Goal: Register for event/course: Sign up to attend an event or enroll in a course

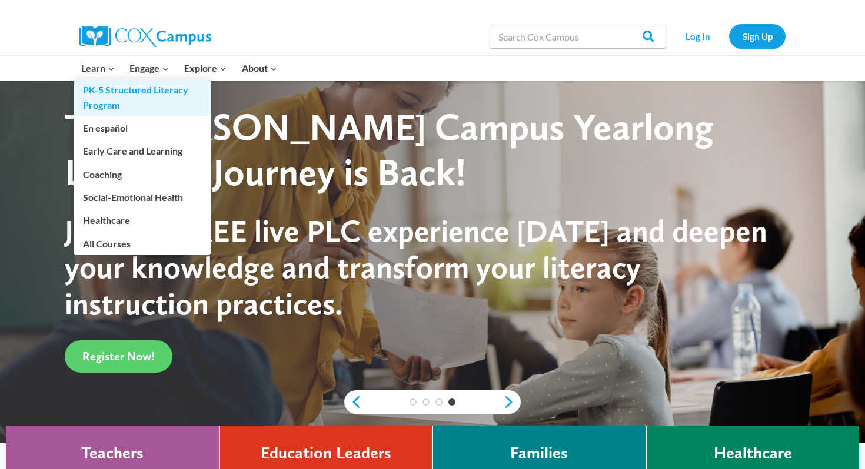
click at [110, 90] on link "PK-5 Structured Literacy Program" at bounding box center [142, 98] width 137 height 38
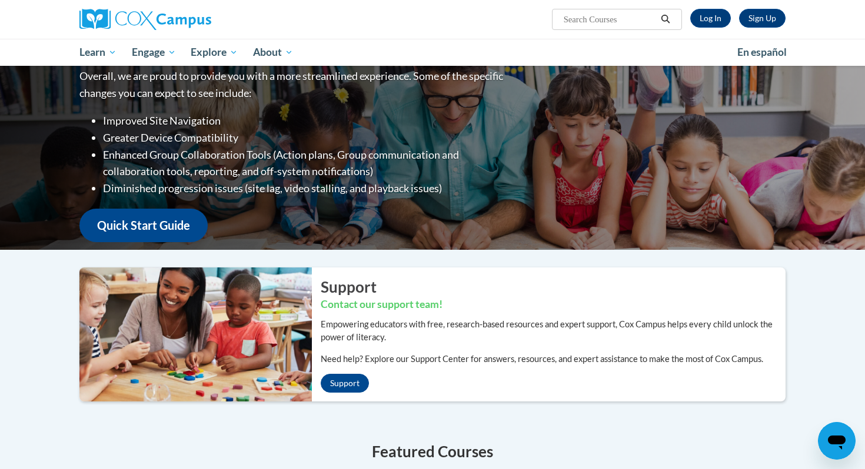
scroll to position [44, 0]
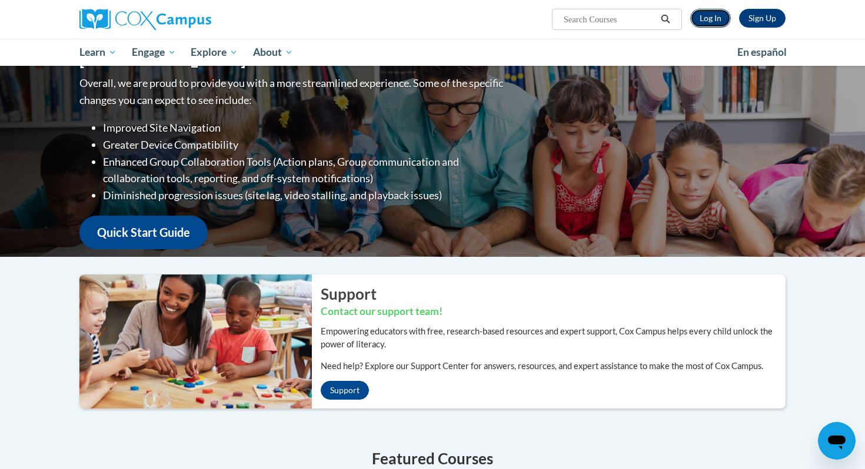
click at [708, 20] on link "Log In" at bounding box center [710, 18] width 41 height 19
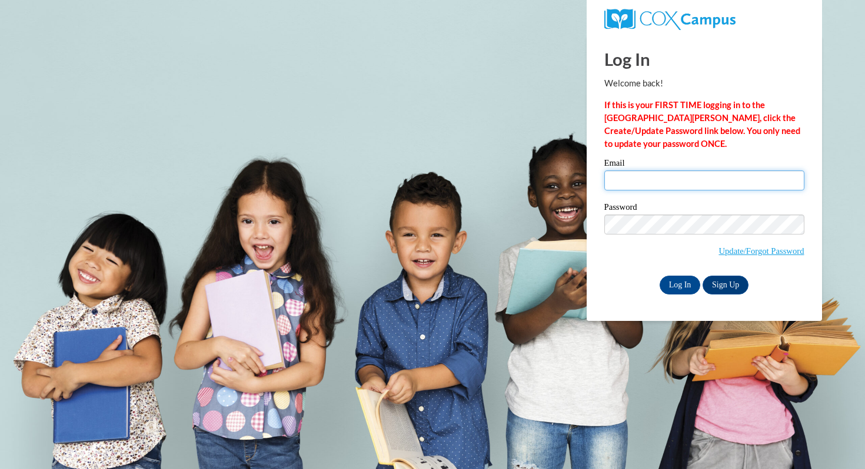
click at [709, 180] on input "Email" at bounding box center [704, 181] width 200 height 20
type input "bawve@waukesha.k12.wi.us"
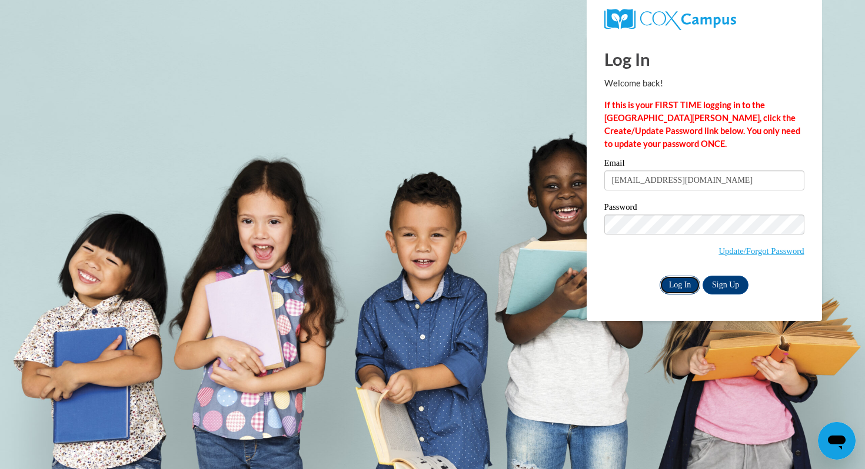
click at [678, 282] on input "Log In" at bounding box center [679, 285] width 41 height 19
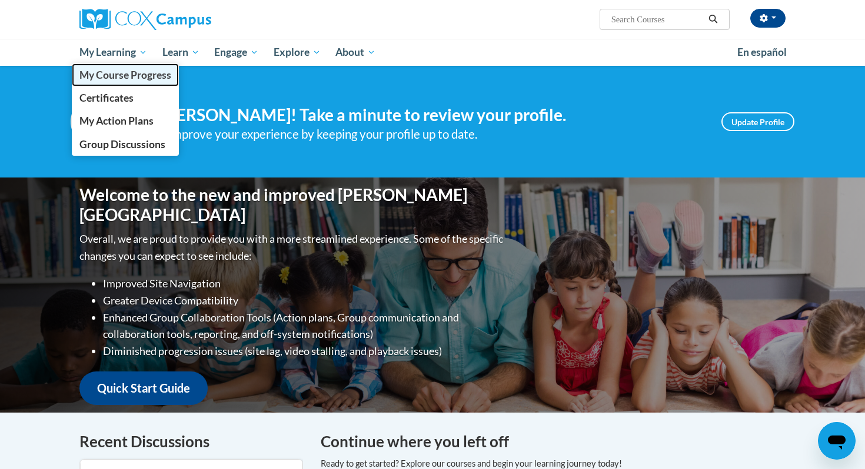
click at [118, 69] on span "My Course Progress" at bounding box center [125, 75] width 92 height 12
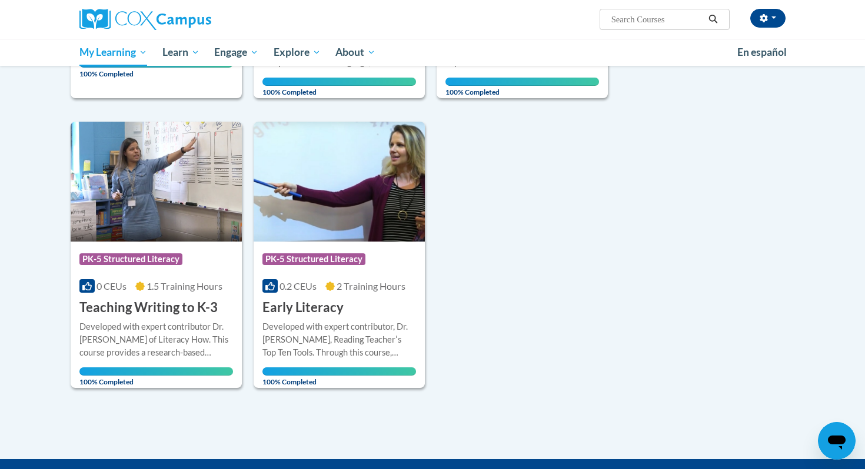
scroll to position [692, 0]
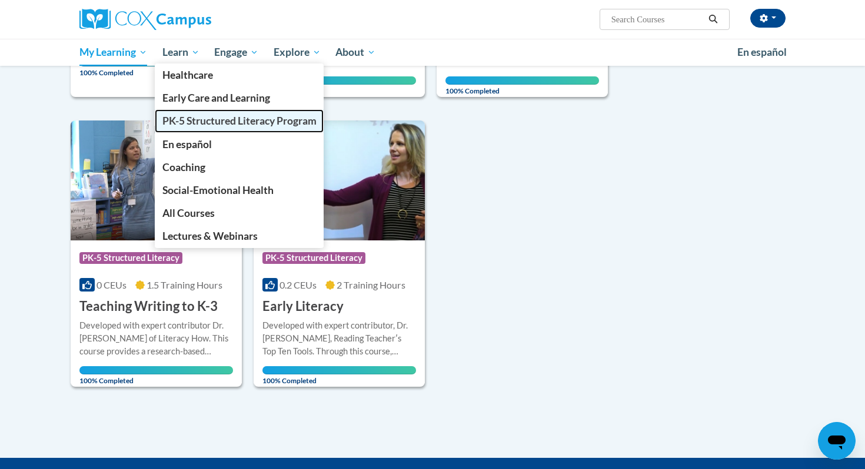
click at [245, 116] on span "PK-5 Structured Literacy Program" at bounding box center [239, 121] width 154 height 12
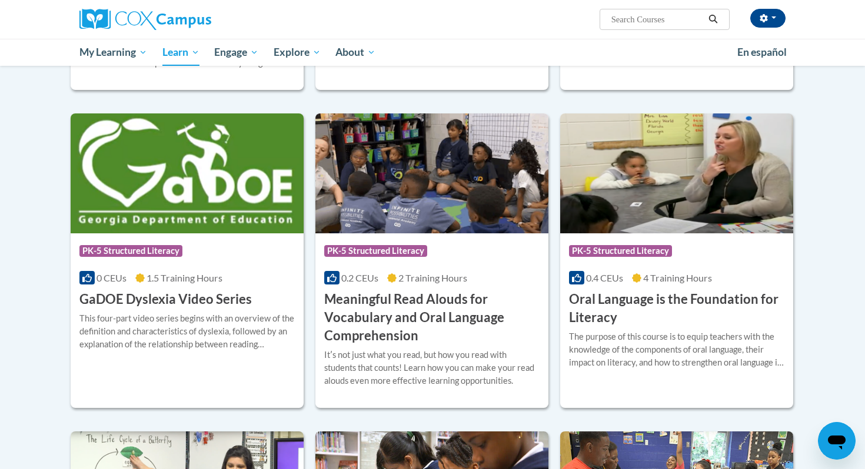
scroll to position [625, 0]
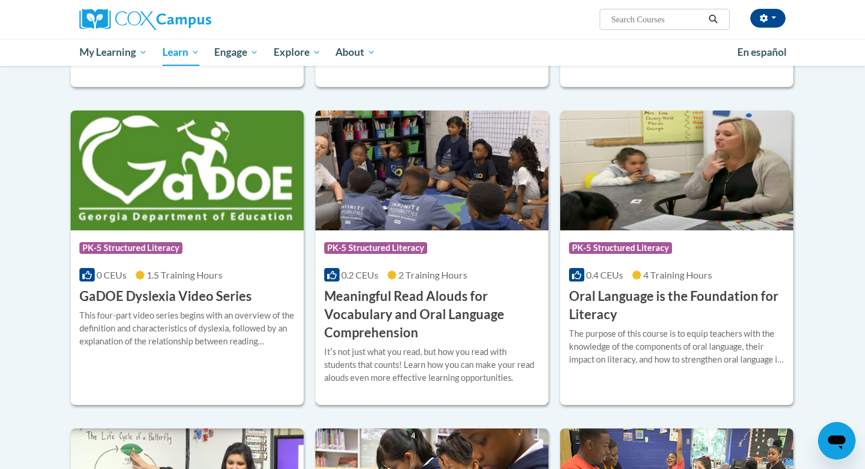
click at [403, 310] on h3 "Meaningful Read Alouds for Vocabulary and Oral Language Comprehension" at bounding box center [431, 315] width 215 height 54
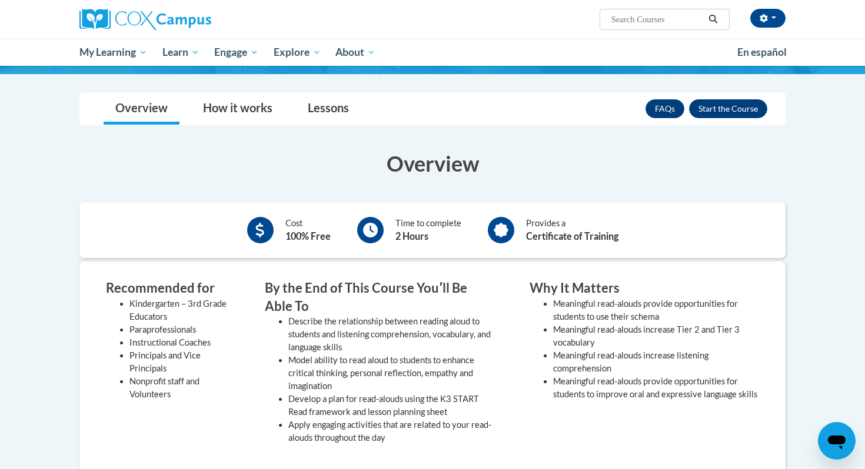
scroll to position [193, 0]
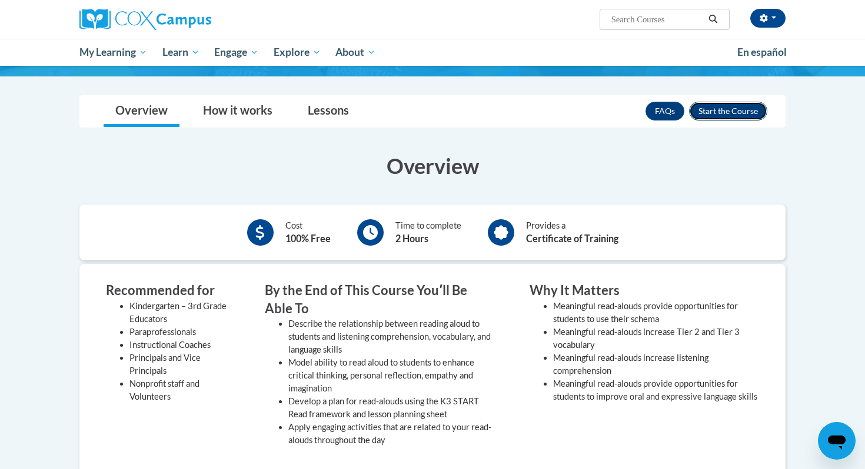
click at [731, 114] on button "Enroll" at bounding box center [728, 111] width 78 height 19
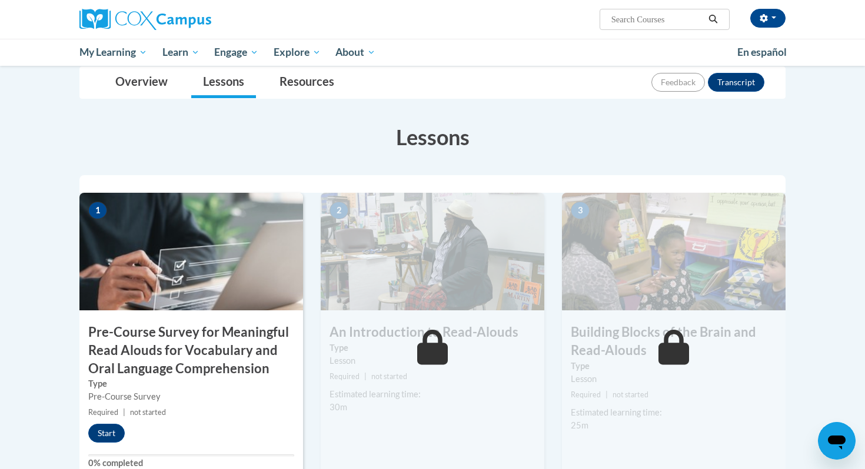
scroll to position [187, 0]
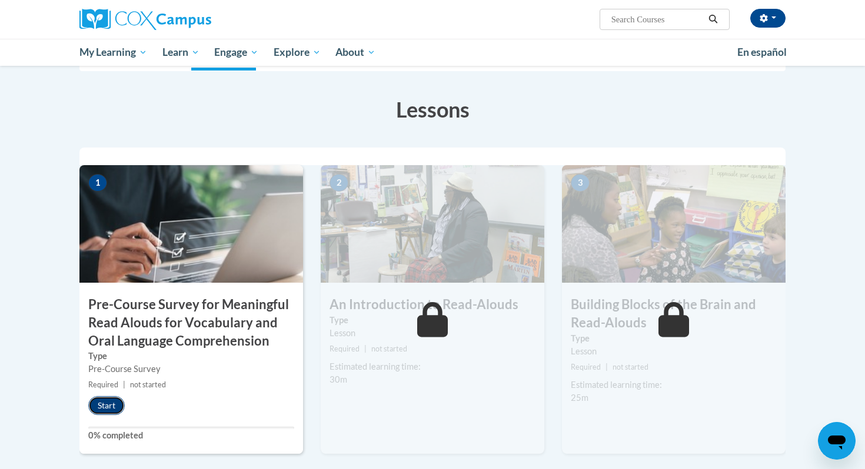
click at [108, 403] on button "Start" at bounding box center [106, 405] width 36 height 19
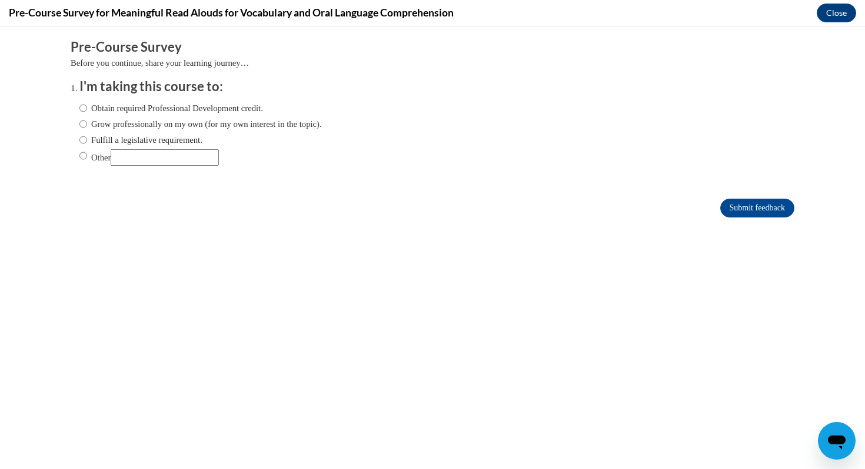
scroll to position [0, 0]
click at [183, 140] on label "Fulfill a legislative requirement." at bounding box center [140, 140] width 123 height 13
click at [87, 140] on input "Fulfill a legislative requirement." at bounding box center [83, 140] width 8 height 13
radio input "true"
click at [757, 203] on input "Submit feedback" at bounding box center [757, 208] width 74 height 19
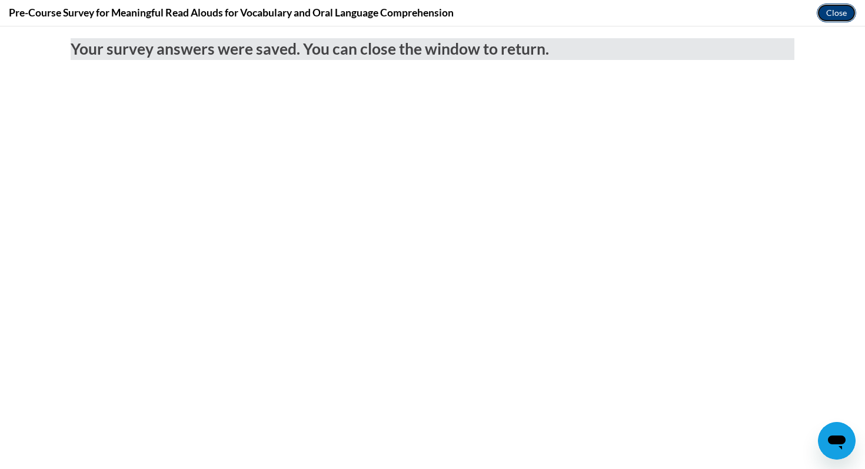
click at [841, 8] on button "Close" at bounding box center [835, 13] width 39 height 19
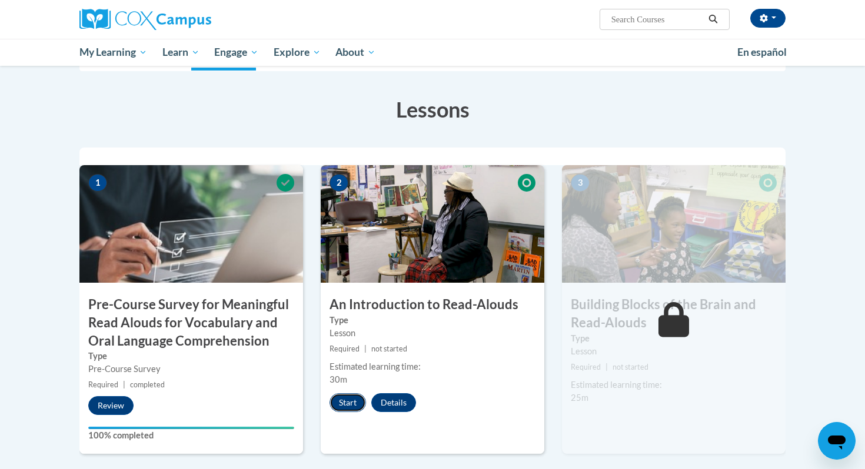
click at [349, 406] on button "Start" at bounding box center [347, 402] width 36 height 19
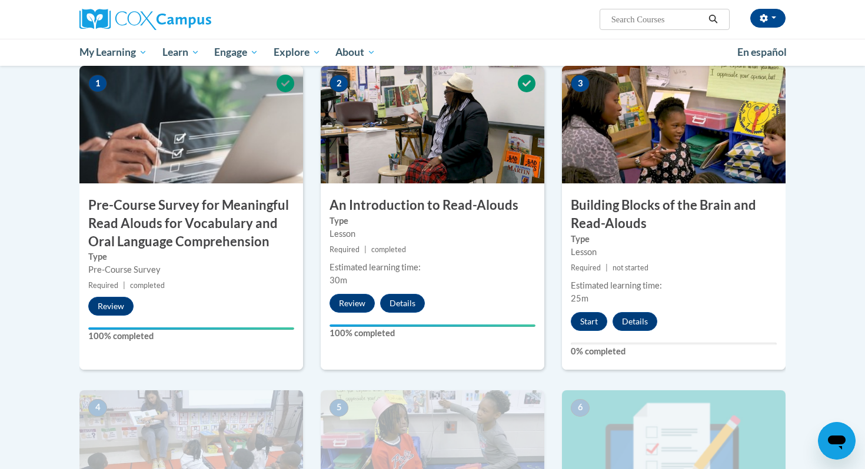
scroll to position [286, 0]
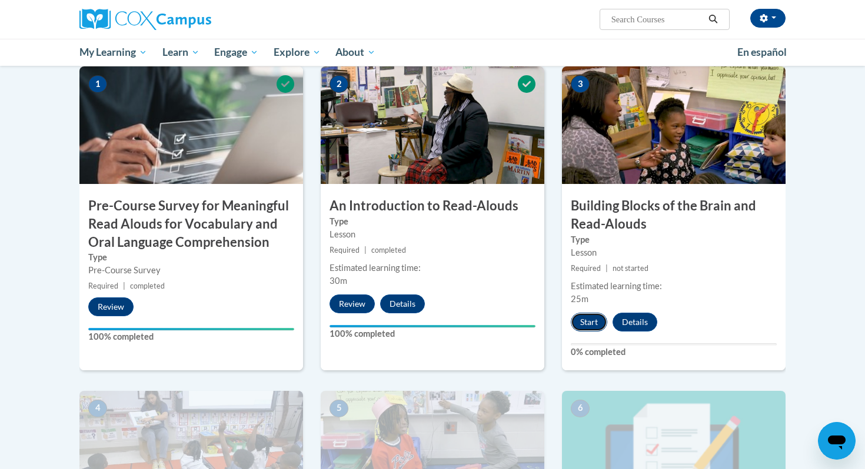
click at [595, 322] on button "Start" at bounding box center [588, 322] width 36 height 19
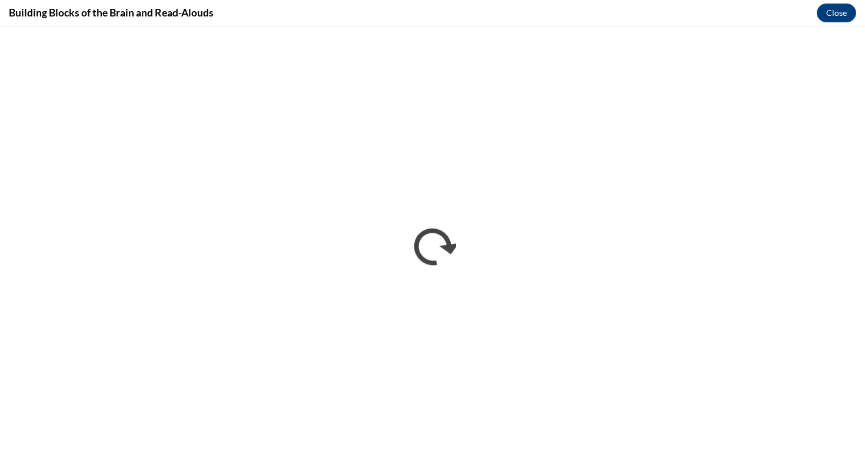
scroll to position [0, 0]
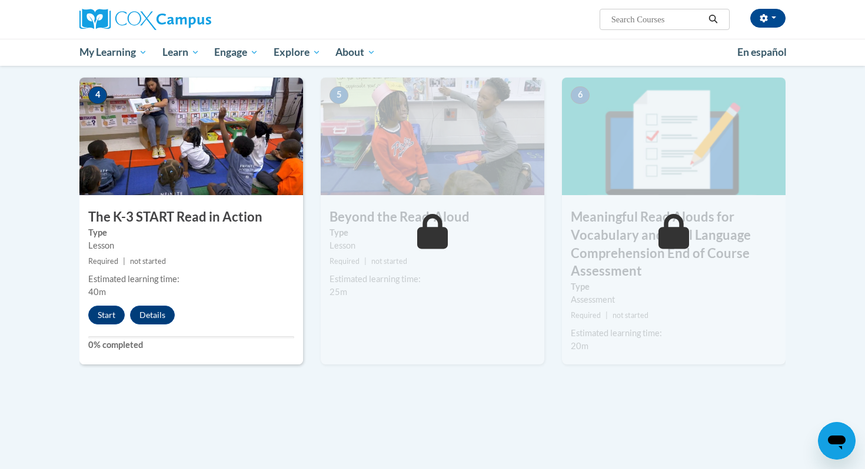
scroll to position [609, 0]
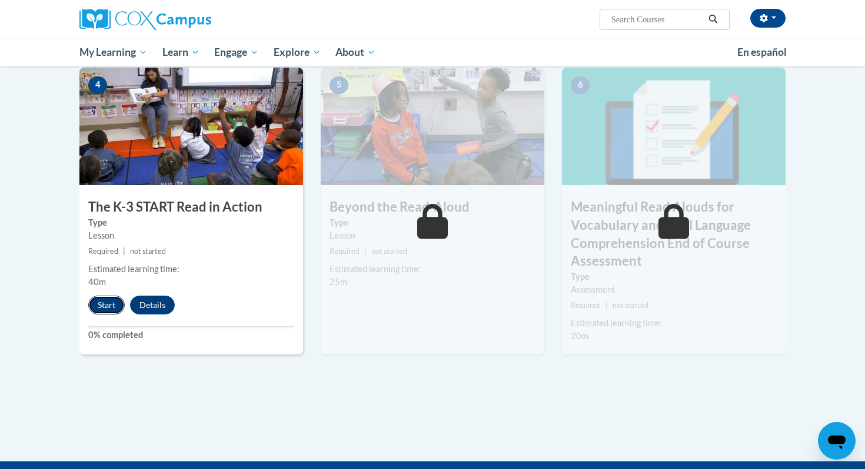
click at [95, 303] on button "Start" at bounding box center [106, 305] width 36 height 19
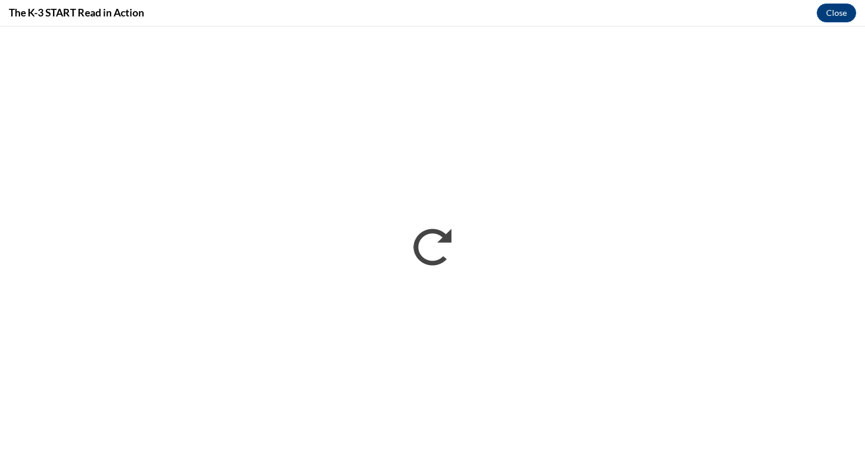
scroll to position [0, 0]
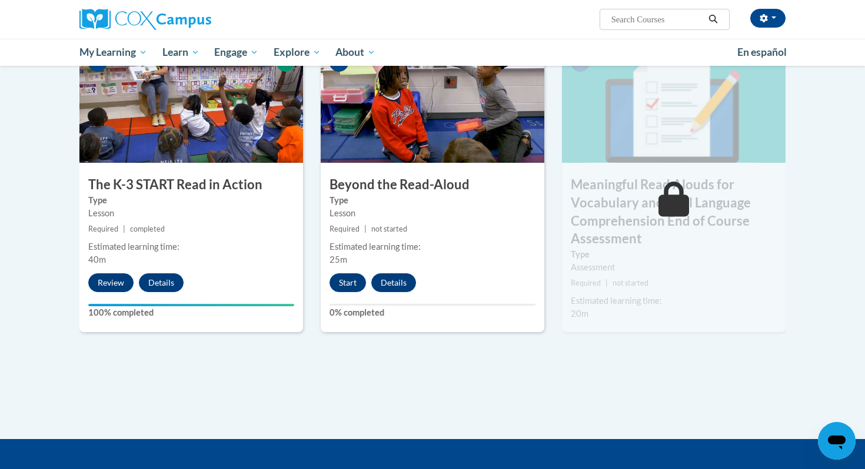
scroll to position [663, 0]
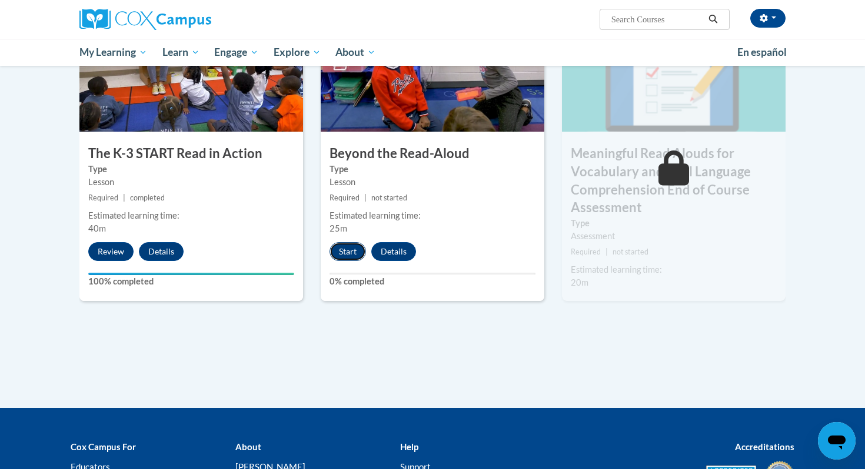
click at [348, 252] on button "Start" at bounding box center [347, 251] width 36 height 19
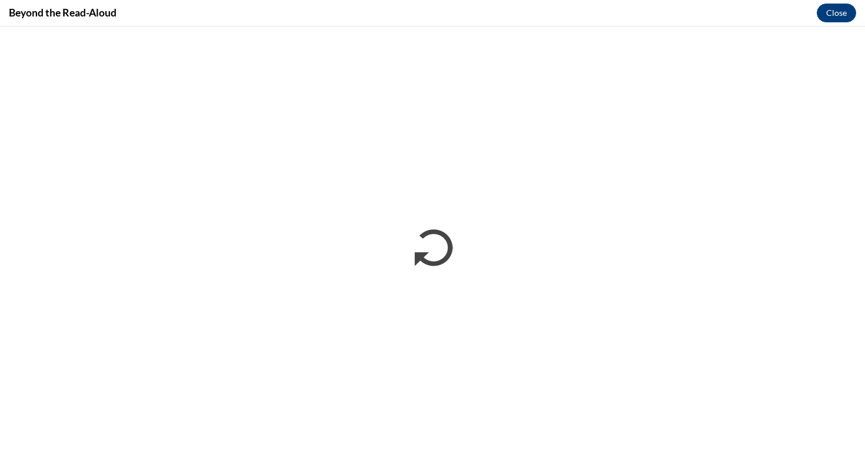
scroll to position [0, 0]
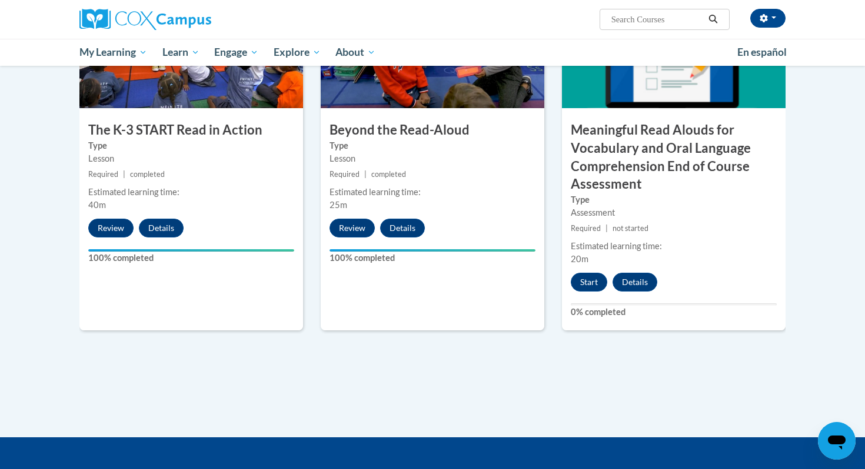
scroll to position [708, 0]
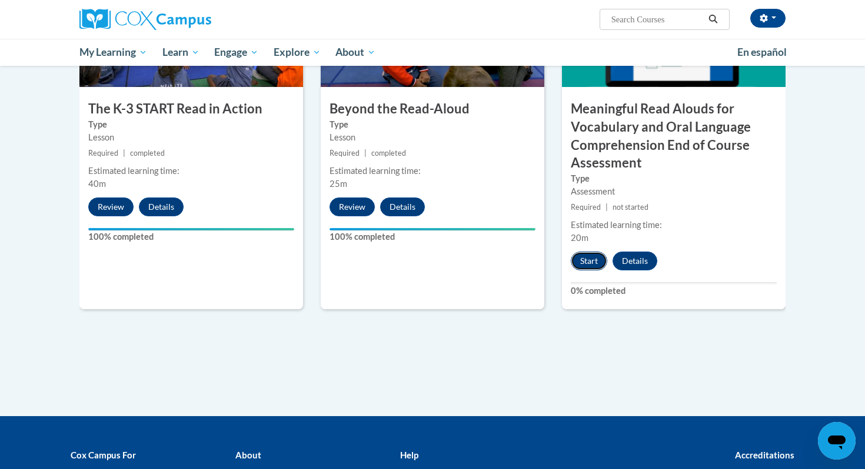
click at [586, 264] on button "Start" at bounding box center [588, 261] width 36 height 19
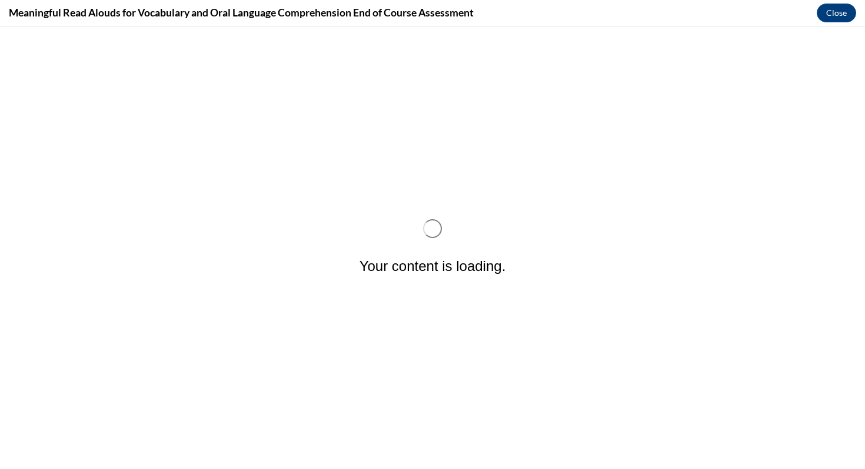
scroll to position [0, 0]
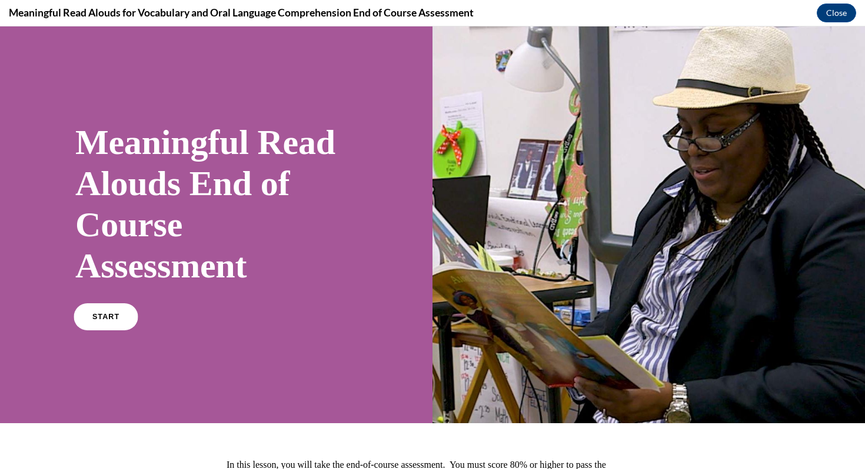
click at [115, 320] on span "START" at bounding box center [105, 317] width 27 height 9
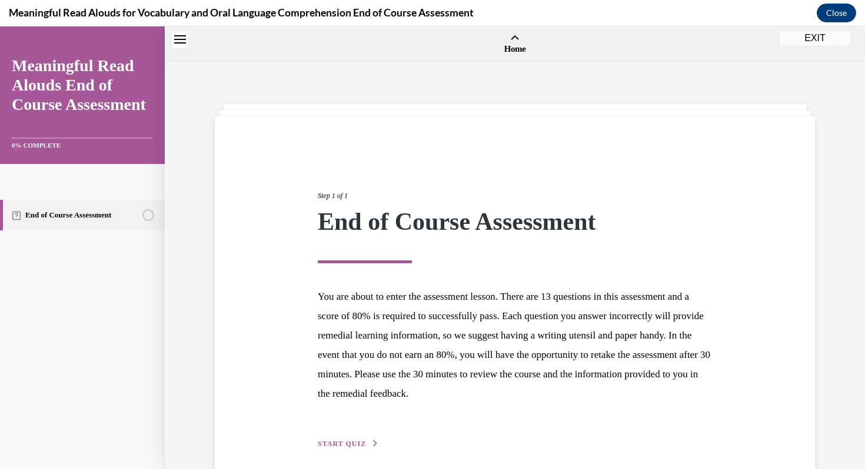
scroll to position [36, 0]
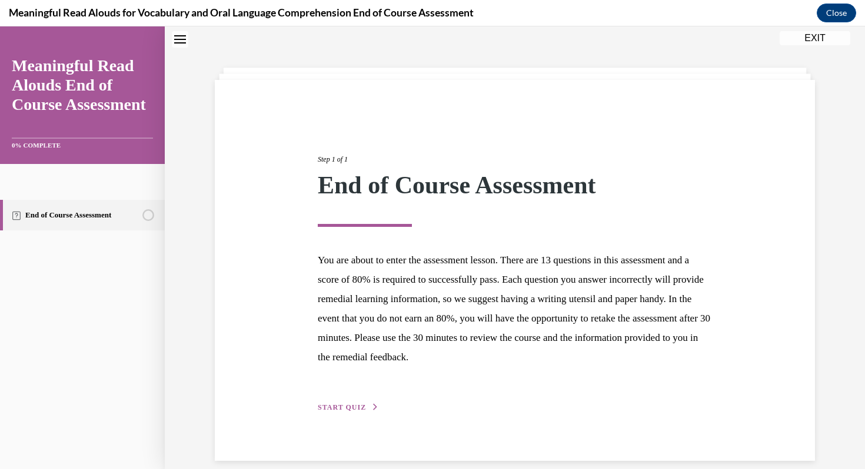
click at [334, 403] on span "START QUIZ" at bounding box center [342, 407] width 48 height 8
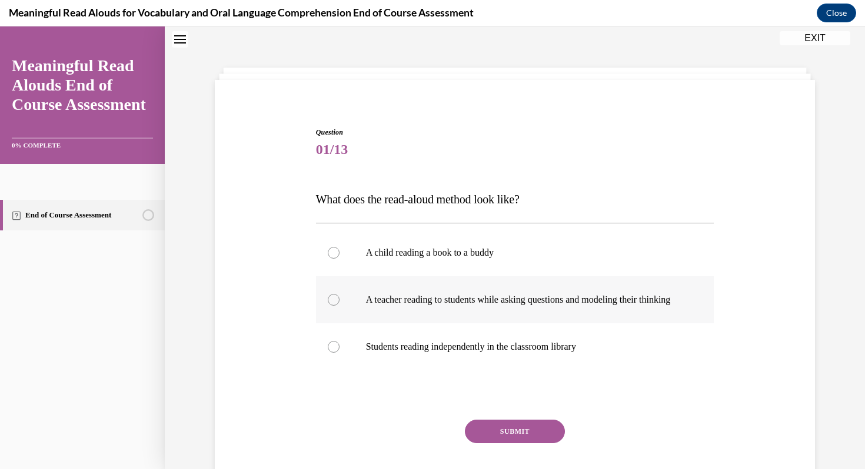
click at [466, 301] on p "A teacher reading to students while asking questions and modeling their thinking" at bounding box center [525, 300] width 319 height 12
click at [339, 301] on input "A teacher reading to students while asking questions and modeling their thinking" at bounding box center [334, 300] width 12 height 12
radio input "true"
click at [508, 436] on button "SUBMIT" at bounding box center [515, 432] width 100 height 24
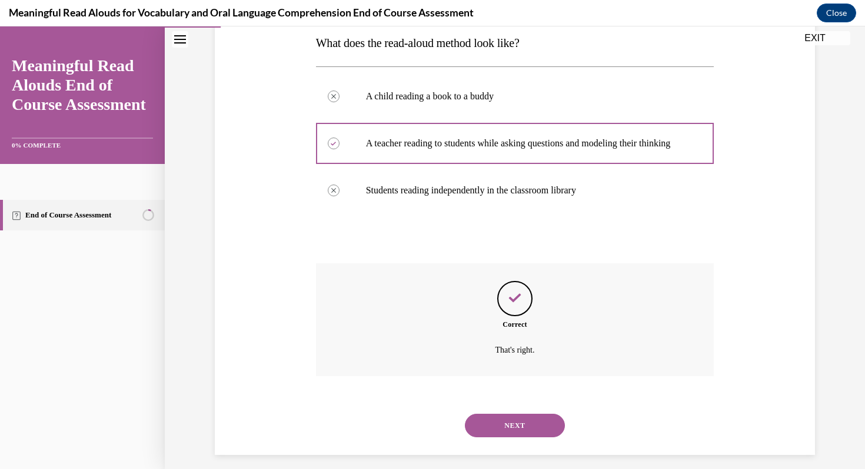
scroll to position [214, 0]
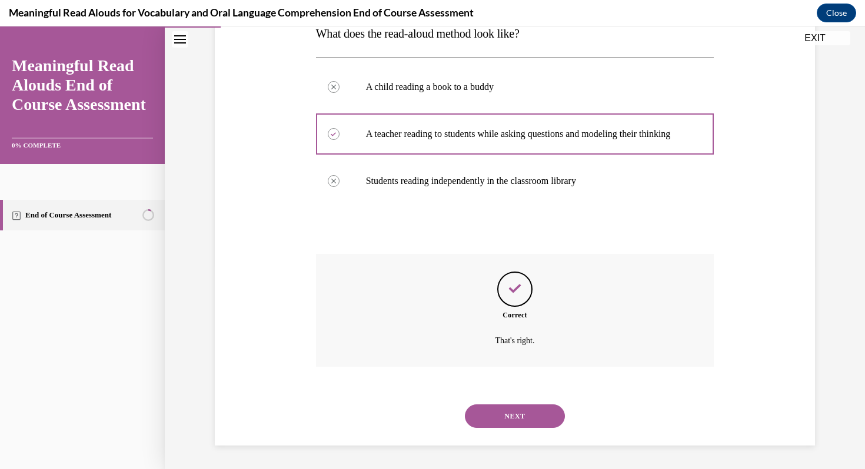
click at [523, 420] on button "NEXT" at bounding box center [515, 417] width 100 height 24
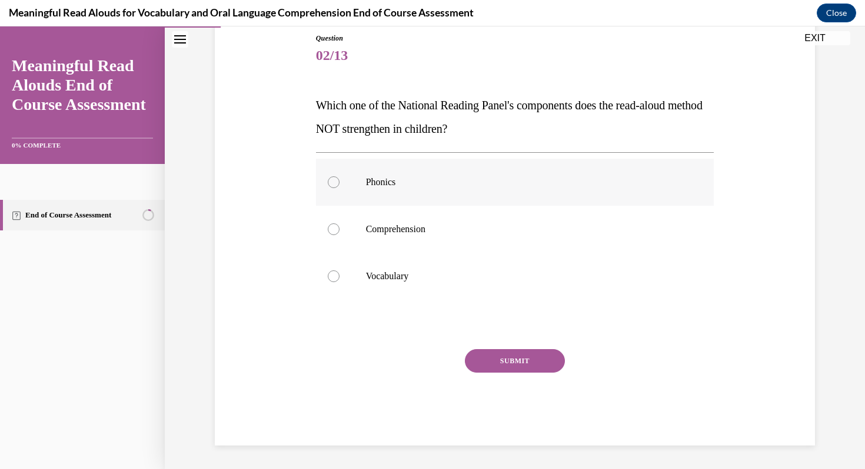
click at [391, 176] on label "Phonics" at bounding box center [515, 182] width 398 height 47
click at [339, 176] on input "Phonics" at bounding box center [334, 182] width 12 height 12
radio input "true"
click at [510, 359] on button "SUBMIT" at bounding box center [515, 361] width 100 height 24
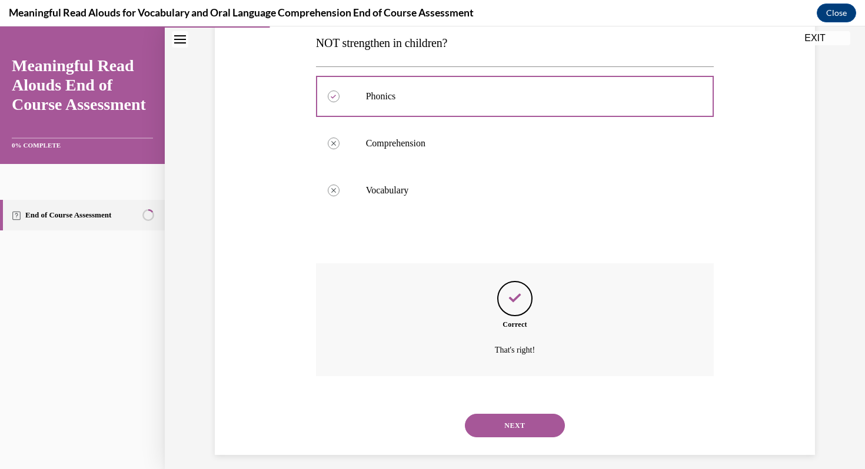
scroll to position [226, 0]
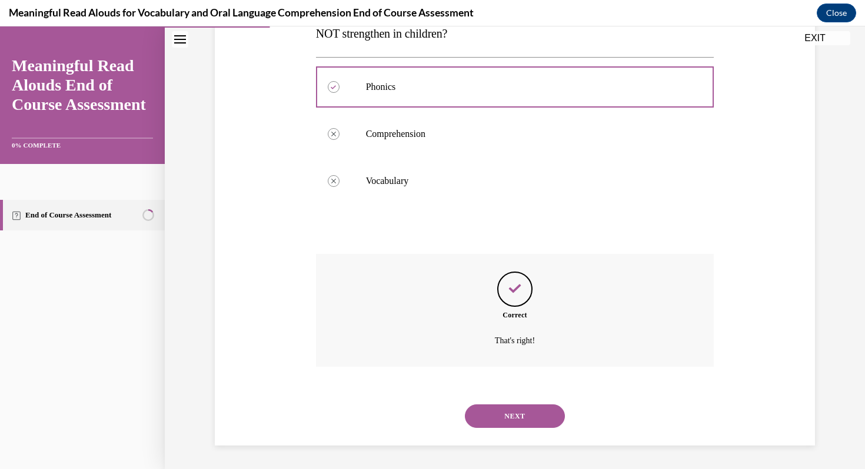
click at [519, 407] on button "NEXT" at bounding box center [515, 417] width 100 height 24
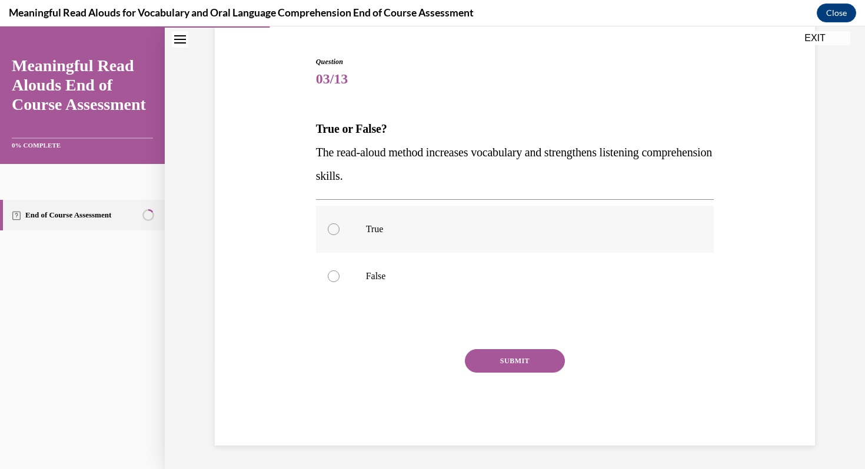
click at [375, 229] on p "True" at bounding box center [525, 229] width 319 height 12
click at [339, 229] on input "True" at bounding box center [334, 229] width 12 height 12
radio input "true"
click at [543, 356] on button "SUBMIT" at bounding box center [515, 361] width 100 height 24
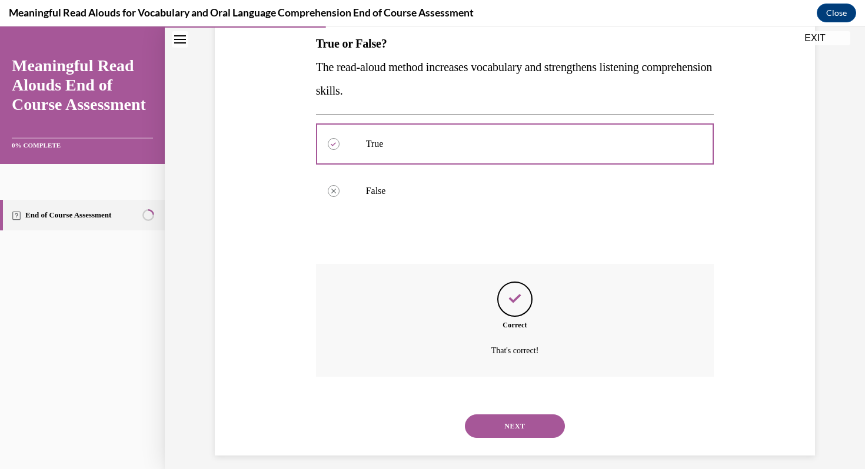
scroll to position [202, 0]
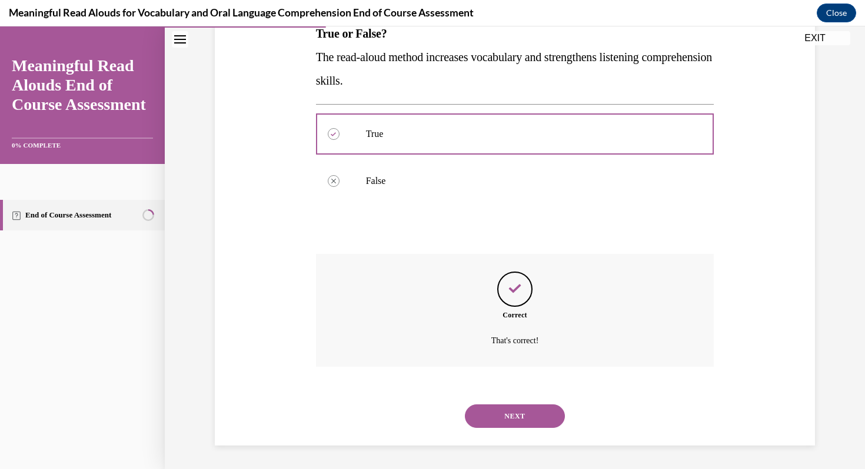
click at [542, 426] on button "NEXT" at bounding box center [515, 417] width 100 height 24
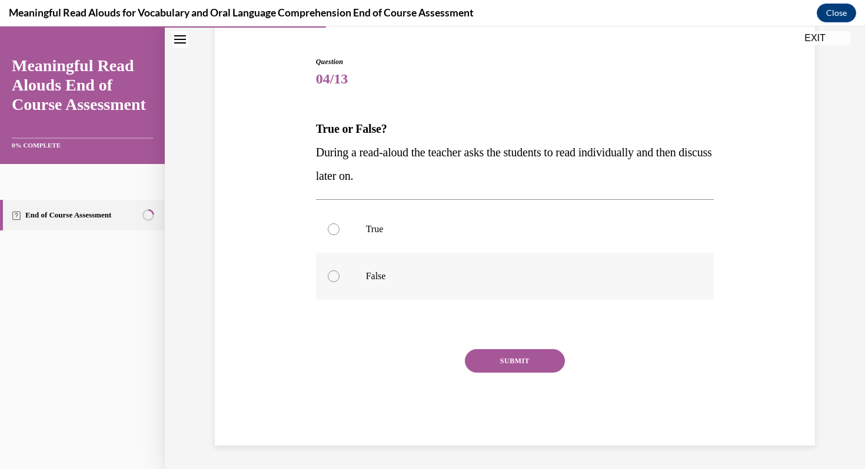
click at [386, 272] on p "False" at bounding box center [525, 277] width 319 height 12
click at [339, 272] on input "False" at bounding box center [334, 277] width 12 height 12
radio input "true"
click at [509, 364] on button "SUBMIT" at bounding box center [515, 361] width 100 height 24
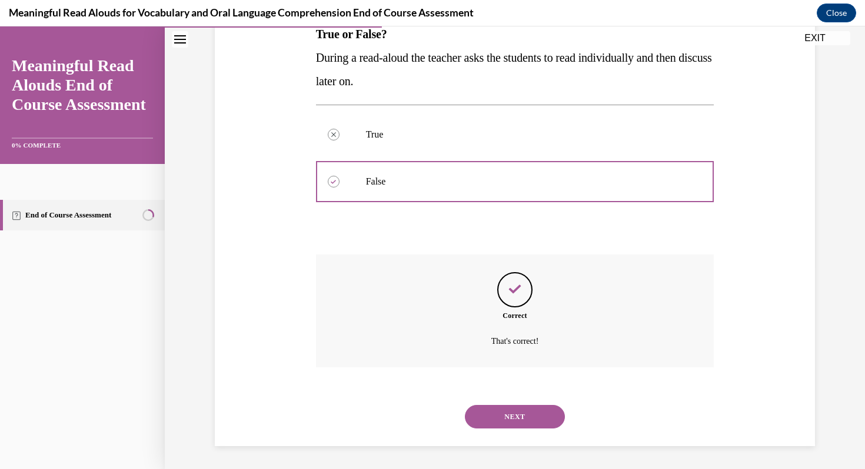
scroll to position [202, 0]
click at [522, 411] on button "NEXT" at bounding box center [515, 417] width 100 height 24
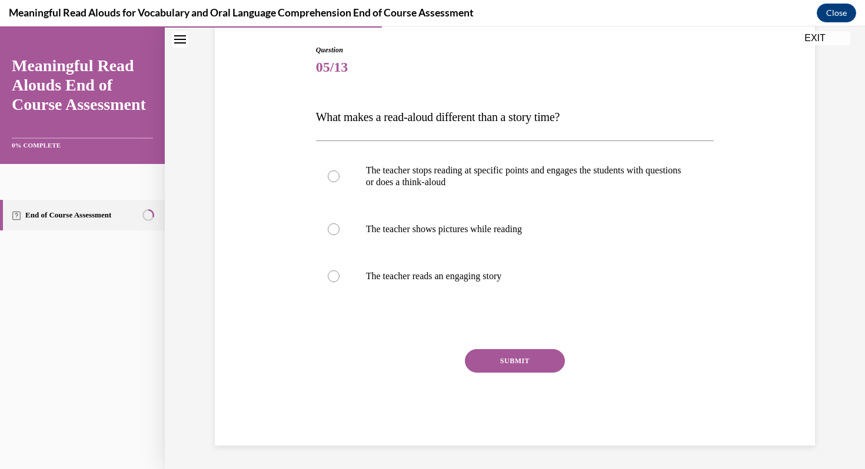
scroll to position [119, 0]
click at [501, 171] on p "The teacher stops reading at specific points and engages the students with ques…" at bounding box center [525, 177] width 319 height 24
click at [339, 171] on input "The teacher stops reading at specific points and engages the students with ques…" at bounding box center [334, 177] width 12 height 12
radio input "true"
click at [547, 366] on button "SUBMIT" at bounding box center [515, 361] width 100 height 24
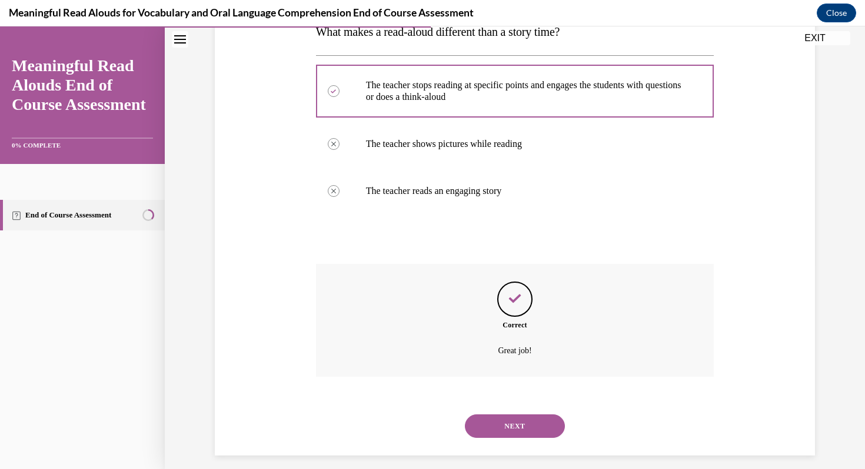
scroll to position [214, 0]
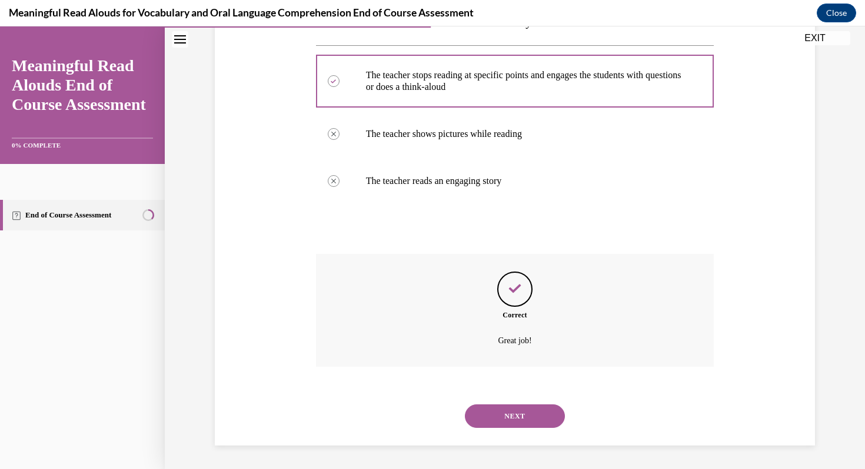
click at [516, 412] on button "NEXT" at bounding box center [515, 417] width 100 height 24
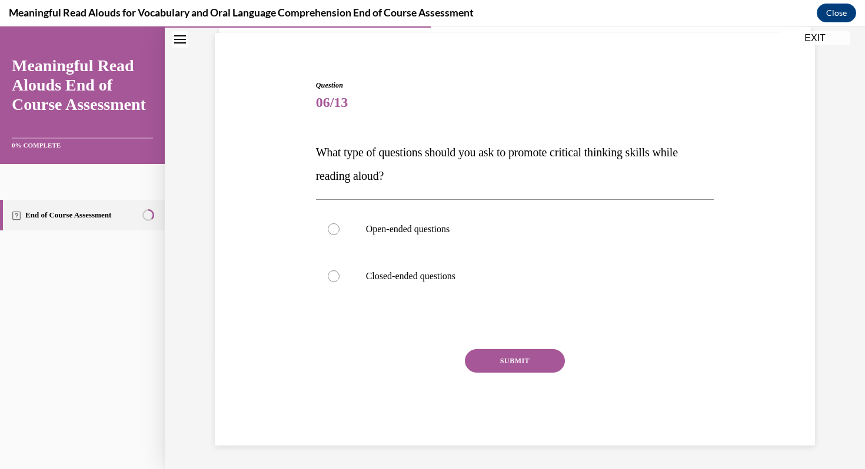
scroll to position [84, 0]
click at [444, 227] on p "Open-ended questions" at bounding box center [525, 229] width 319 height 12
click at [339, 227] on input "Open-ended questions" at bounding box center [334, 229] width 12 height 12
radio input "true"
click at [527, 359] on button "SUBMIT" at bounding box center [515, 361] width 100 height 24
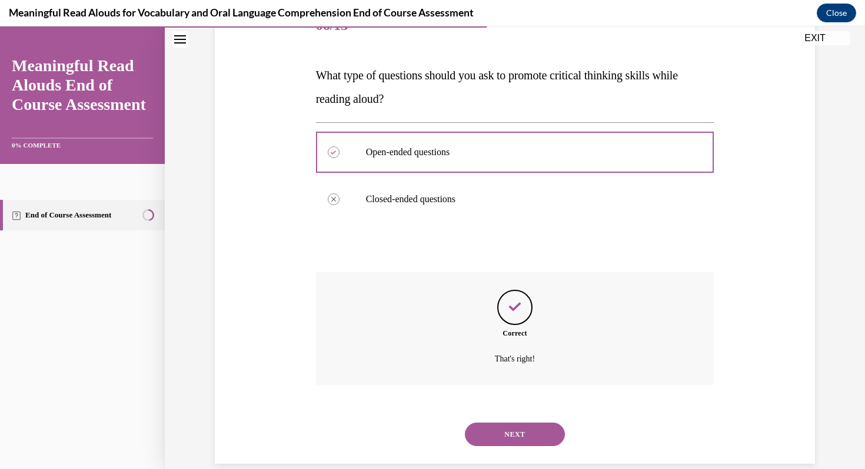
scroll to position [179, 0]
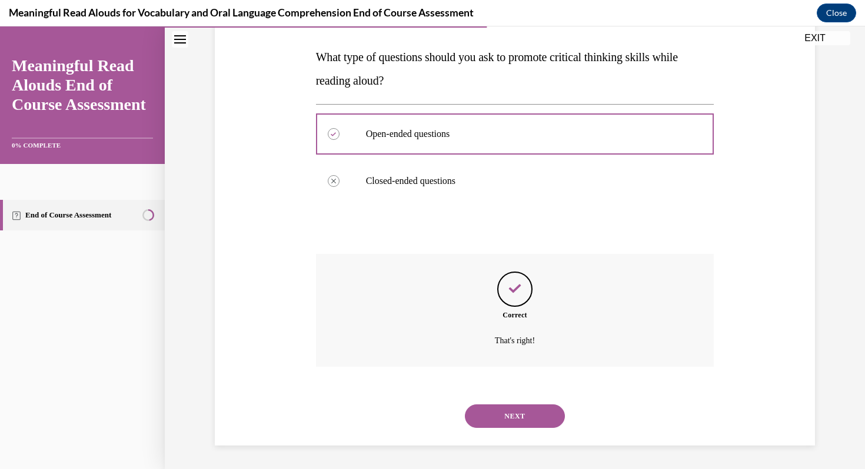
click at [532, 414] on button "NEXT" at bounding box center [515, 417] width 100 height 24
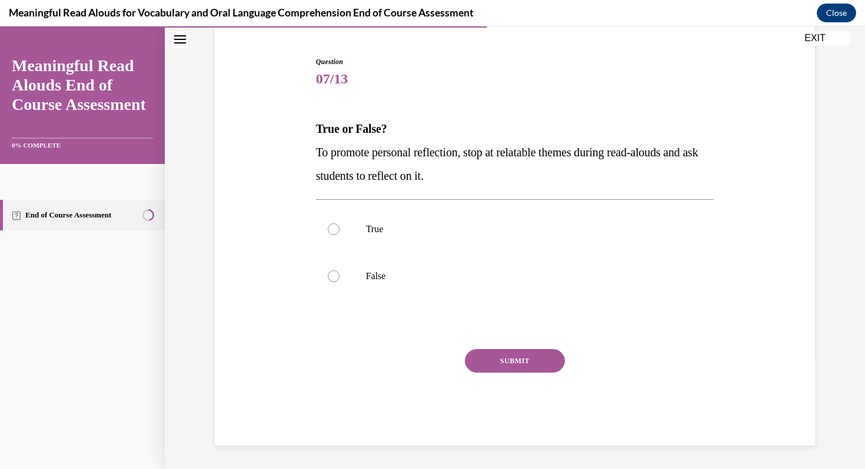
scroll to position [107, 0]
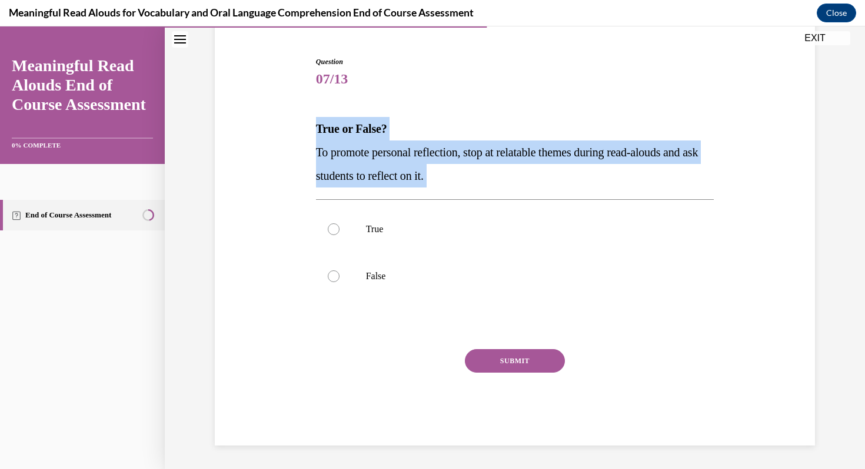
drag, startPoint x: 315, startPoint y: 125, endPoint x: 489, endPoint y: 194, distance: 187.2
click at [489, 194] on div "Question 07/13 True or False? To promote personal reflection, stop at relatable…" at bounding box center [515, 242] width 404 height 407
copy div "True or False? To promote personal reflection, stop at relatable themes during …"
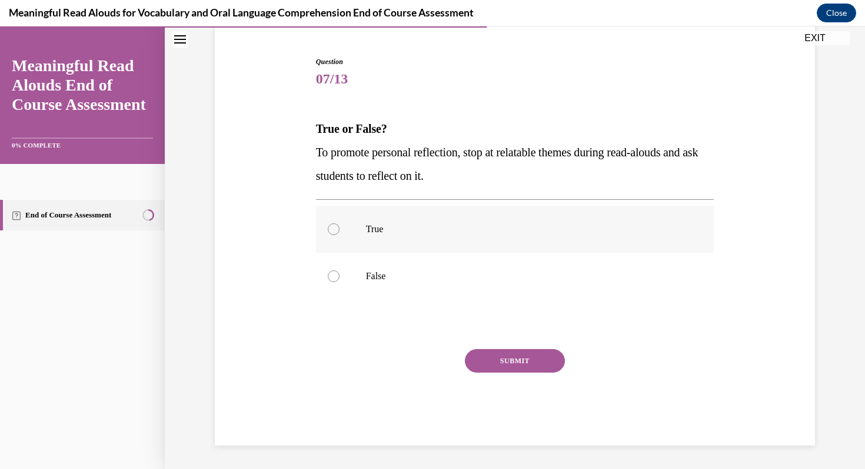
click at [372, 229] on p "True" at bounding box center [525, 229] width 319 height 12
click at [339, 229] on input "True" at bounding box center [334, 229] width 12 height 12
radio input "true"
click at [518, 364] on button "SUBMIT" at bounding box center [515, 361] width 100 height 24
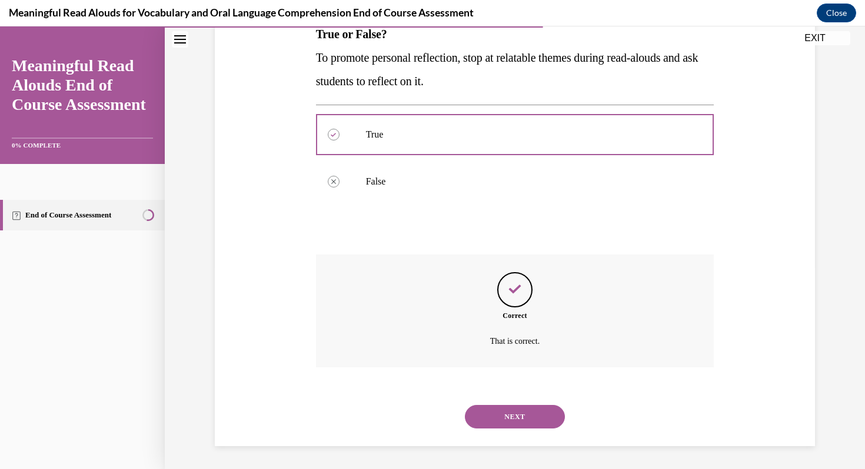
scroll to position [202, 0]
click at [522, 419] on button "NEXT" at bounding box center [515, 417] width 100 height 24
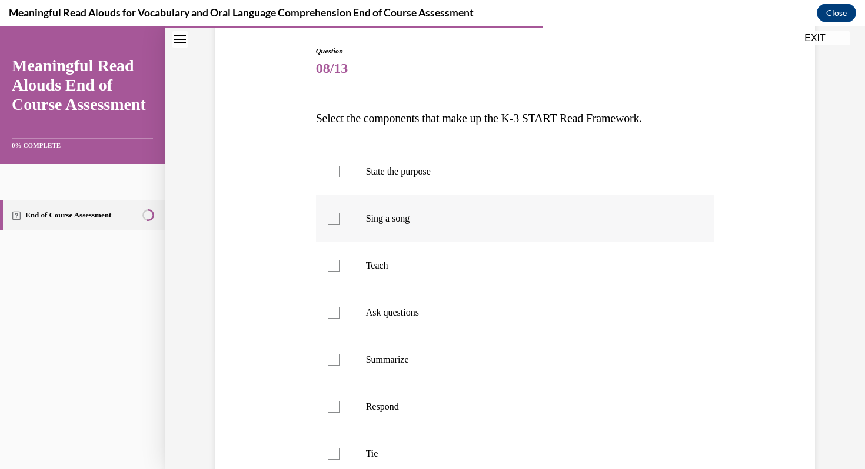
scroll to position [122, 0]
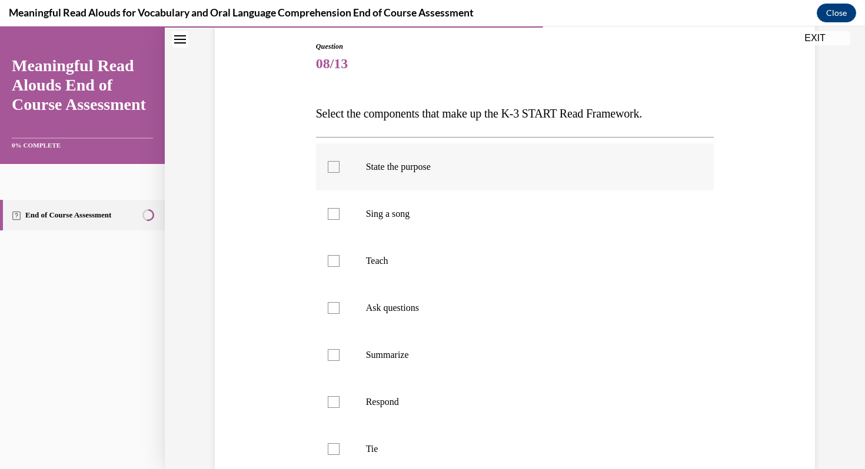
click at [438, 164] on p "State the purpose" at bounding box center [525, 167] width 319 height 12
click at [339, 164] on input "State the purpose" at bounding box center [334, 167] width 12 height 12
checkbox input "true"
click at [398, 258] on p "Teach" at bounding box center [525, 261] width 319 height 12
click at [339, 258] on input "Teach" at bounding box center [334, 261] width 12 height 12
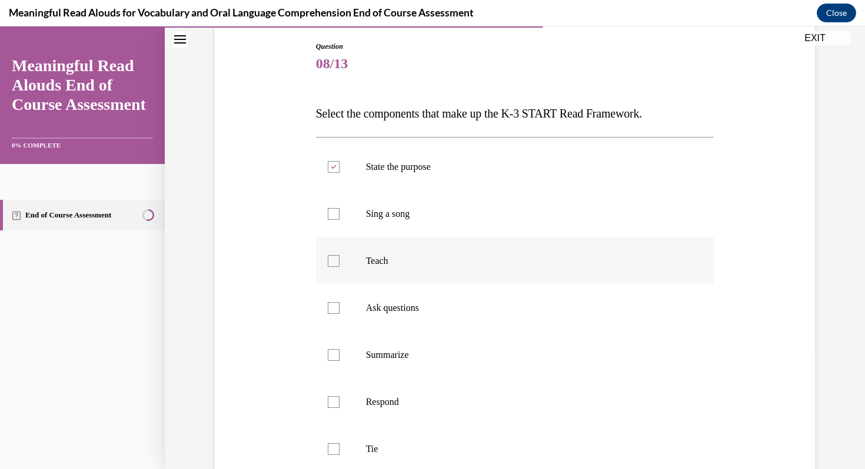
checkbox input "true"
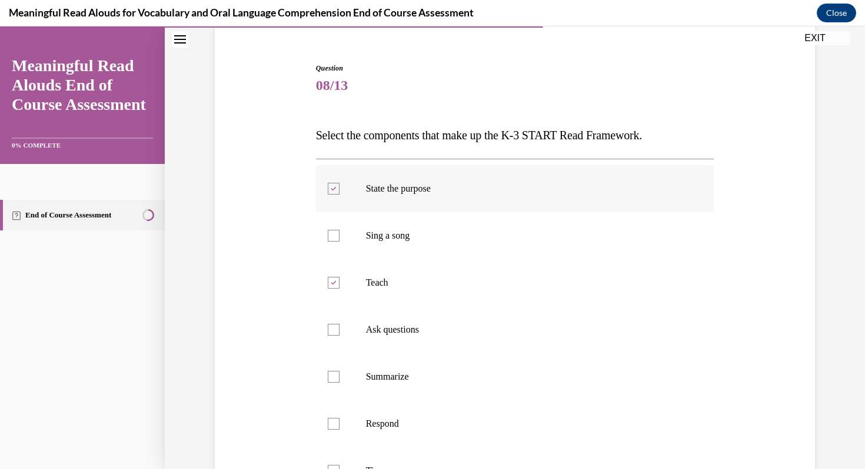
scroll to position [74, 0]
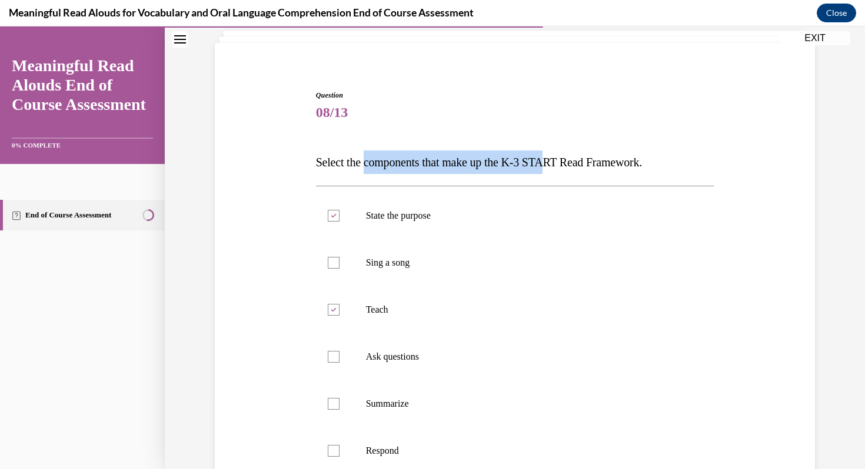
drag, startPoint x: 369, startPoint y: 163, endPoint x: 563, endPoint y: 171, distance: 194.3
click at [563, 171] on p "Select the components that make up the K-3 START Read Framework." at bounding box center [515, 163] width 398 height 24
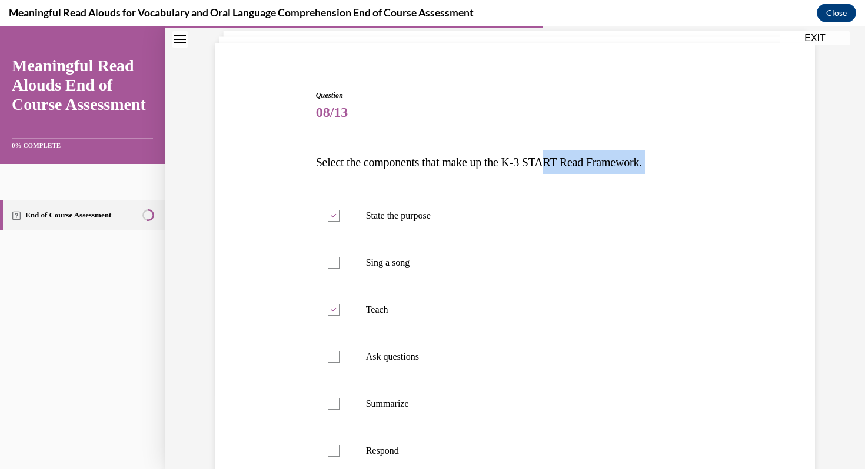
drag, startPoint x: 563, startPoint y: 171, endPoint x: 677, endPoint y: 186, distance: 115.1
click at [677, 186] on div "Question 08/13 Select the components that make up the K-3 START Read Framework.…" at bounding box center [515, 379] width 398 height 578
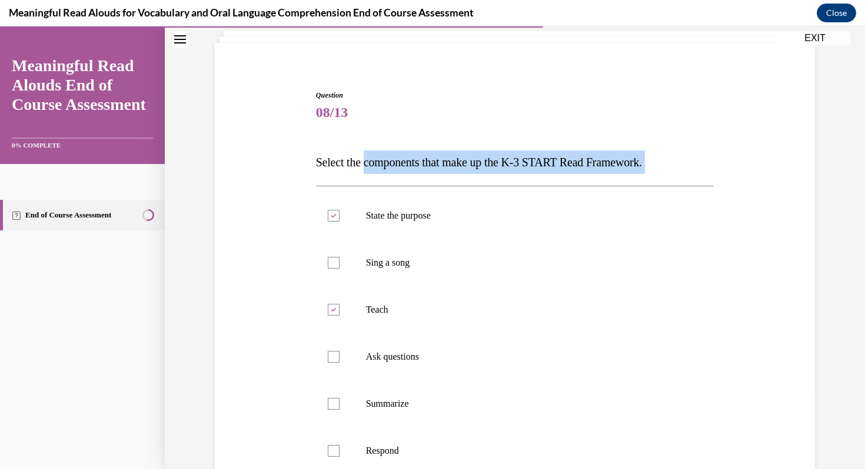
drag, startPoint x: 369, startPoint y: 164, endPoint x: 652, endPoint y: 174, distance: 283.1
click at [652, 174] on div "Question 08/13 Select the components that make up the K-3 START Read Framework.…" at bounding box center [515, 379] width 398 height 578
copy div "components that make up the K-3 START Read Framework."
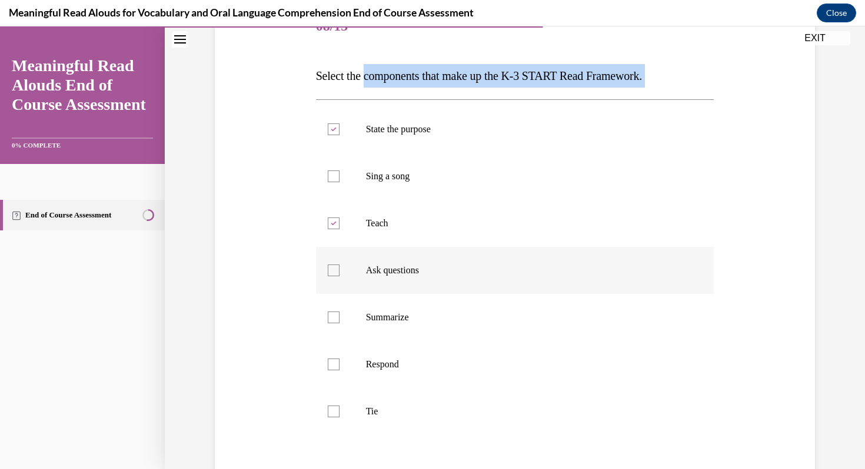
scroll to position [170, 0]
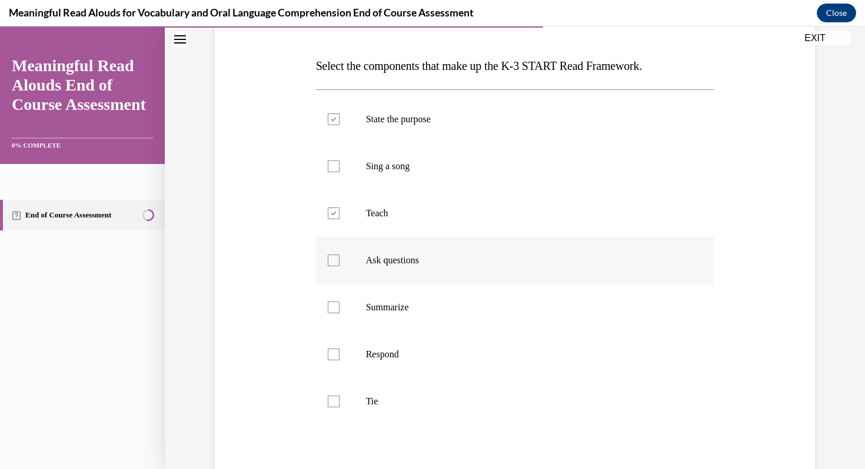
click at [400, 265] on p "Ask questions" at bounding box center [525, 261] width 319 height 12
click at [339, 265] on input "Ask questions" at bounding box center [334, 261] width 12 height 12
checkbox input "true"
click at [388, 310] on p "Summarize" at bounding box center [525, 308] width 319 height 12
click at [339, 310] on input "Summarize" at bounding box center [334, 308] width 12 height 12
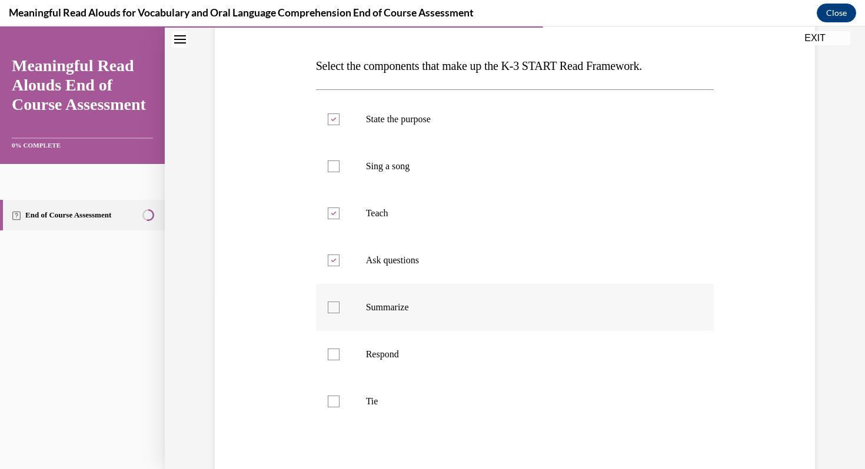
checkbox input "true"
click at [376, 360] on p "Respond" at bounding box center [525, 355] width 319 height 12
click at [339, 360] on input "Respond" at bounding box center [334, 355] width 12 height 12
checkbox input "true"
click at [366, 401] on p "Tie" at bounding box center [525, 402] width 319 height 12
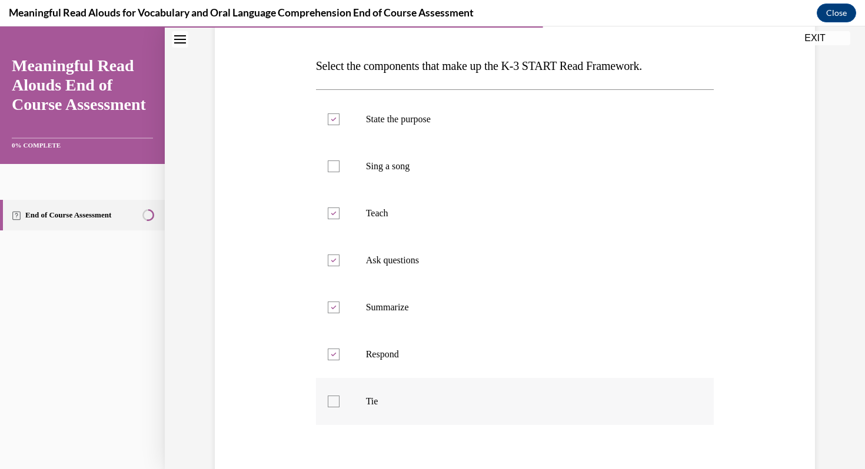
click at [339, 401] on input "Tie" at bounding box center [334, 402] width 12 height 12
checkbox input "true"
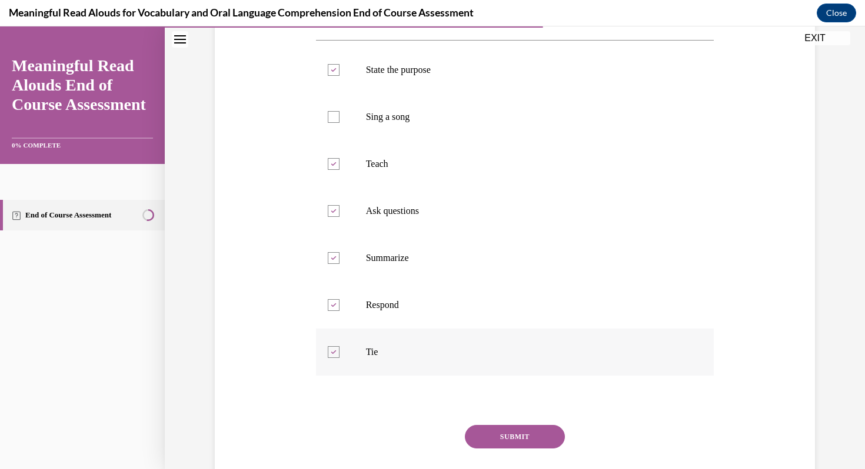
scroll to position [295, 0]
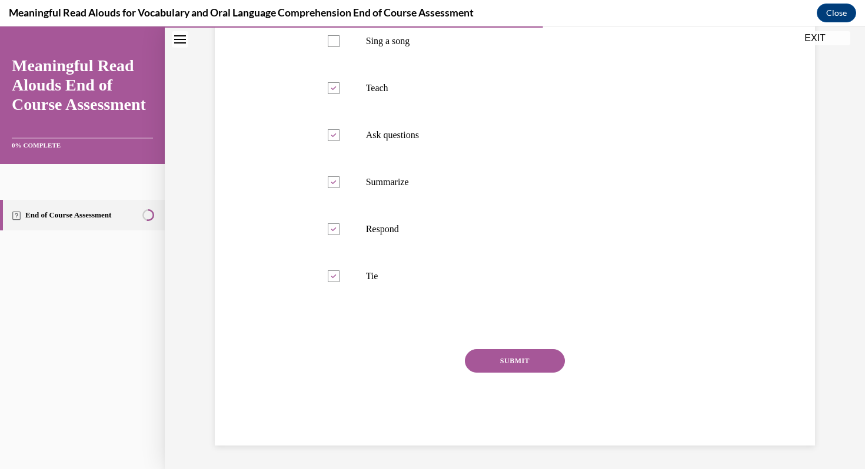
click at [518, 361] on button "SUBMIT" at bounding box center [515, 361] width 100 height 24
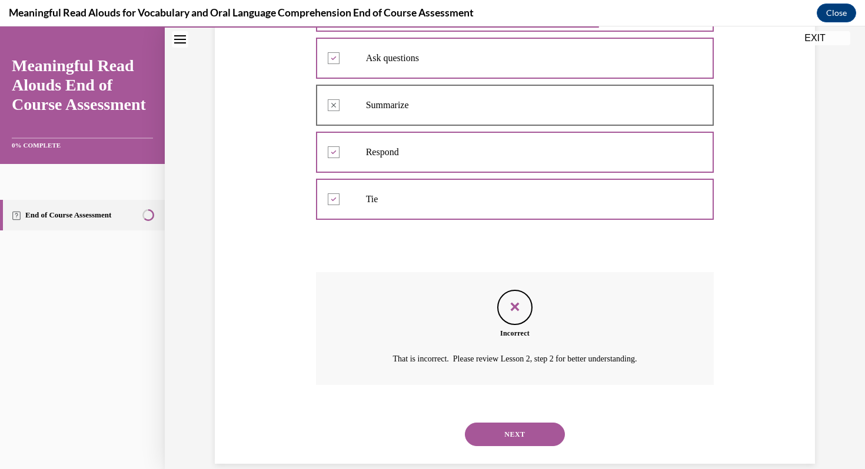
scroll to position [391, 0]
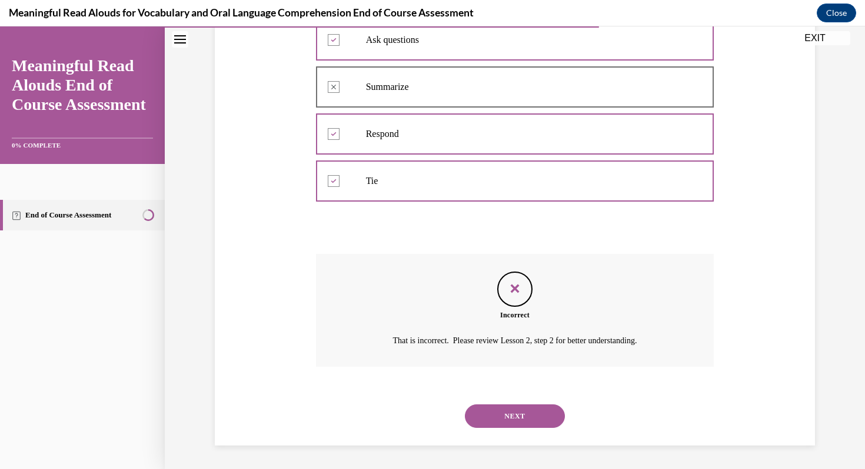
click at [506, 418] on button "NEXT" at bounding box center [515, 417] width 100 height 24
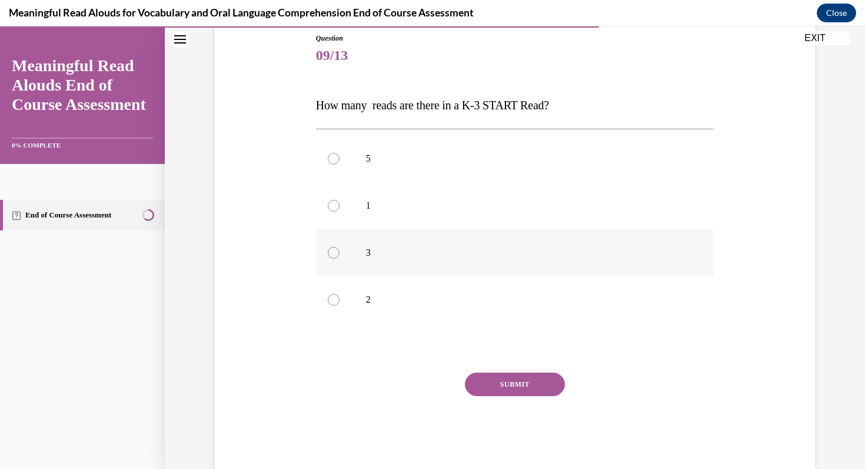
click at [375, 253] on p "3" at bounding box center [525, 253] width 319 height 12
click at [339, 253] on input "3" at bounding box center [334, 253] width 12 height 12
radio input "true"
click at [512, 388] on button "SUBMIT" at bounding box center [515, 385] width 100 height 24
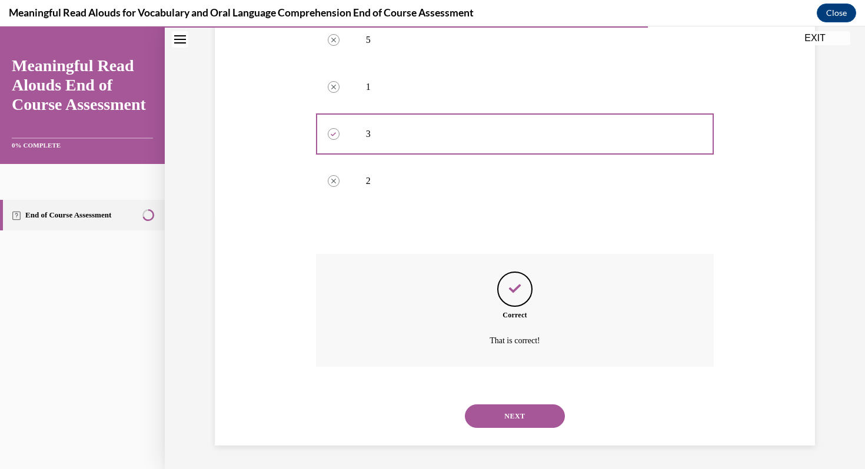
click at [510, 416] on button "NEXT" at bounding box center [515, 417] width 100 height 24
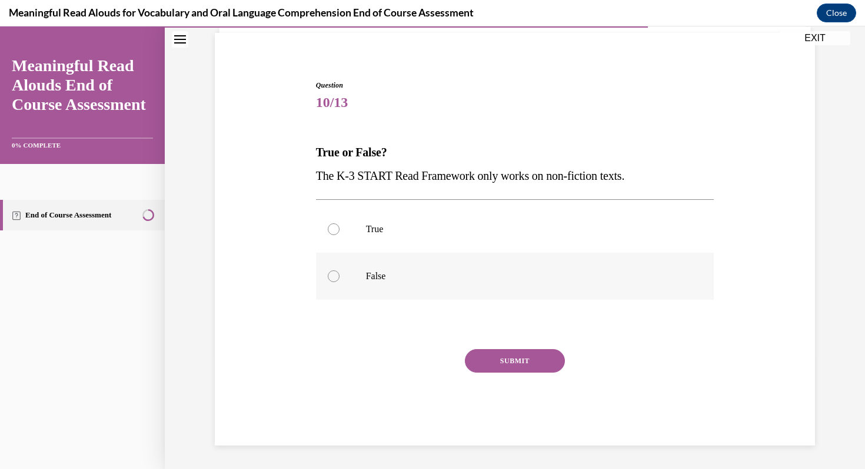
click at [381, 272] on p "False" at bounding box center [525, 277] width 319 height 12
click at [339, 272] on input "False" at bounding box center [334, 277] width 12 height 12
radio input "true"
click at [526, 356] on button "SUBMIT" at bounding box center [515, 361] width 100 height 24
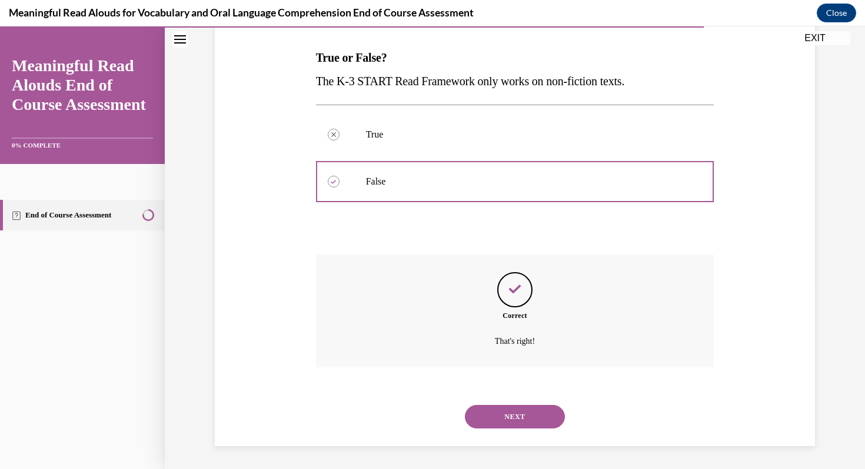
scroll to position [179, 0]
click at [522, 426] on button "NEXT" at bounding box center [515, 417] width 100 height 24
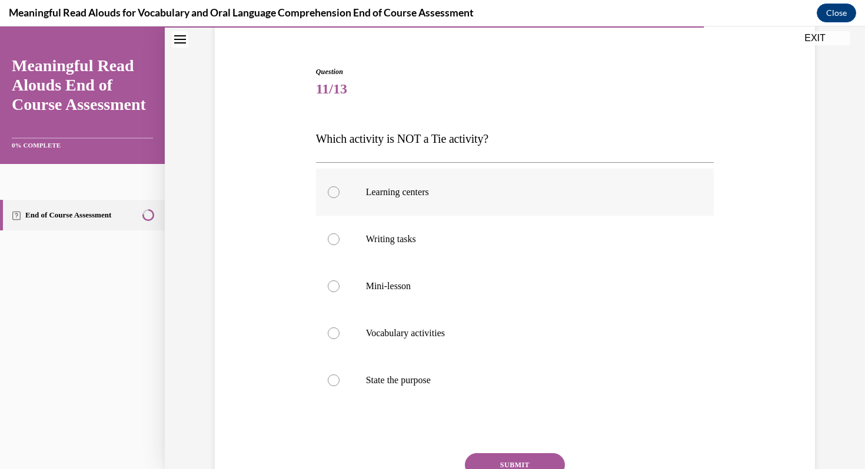
scroll to position [107, 0]
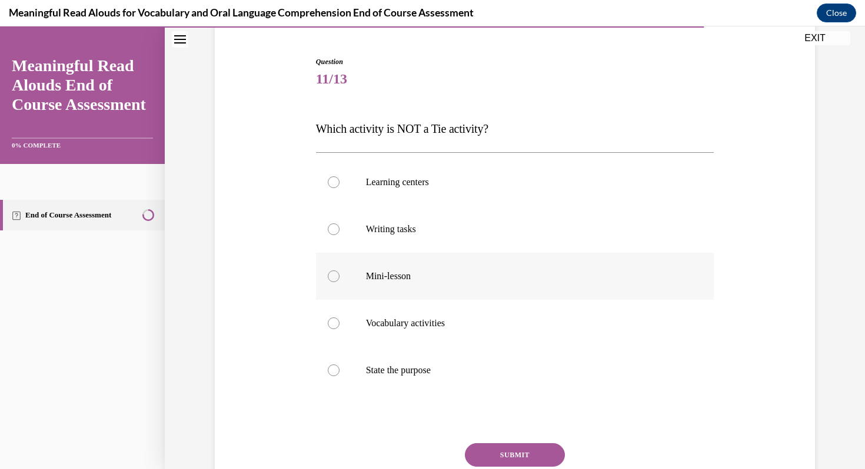
click at [421, 273] on p "Mini-lesson" at bounding box center [525, 277] width 319 height 12
click at [339, 273] on input "Mini-lesson" at bounding box center [334, 277] width 12 height 12
radio input "true"
click at [526, 459] on button "SUBMIT" at bounding box center [515, 455] width 100 height 24
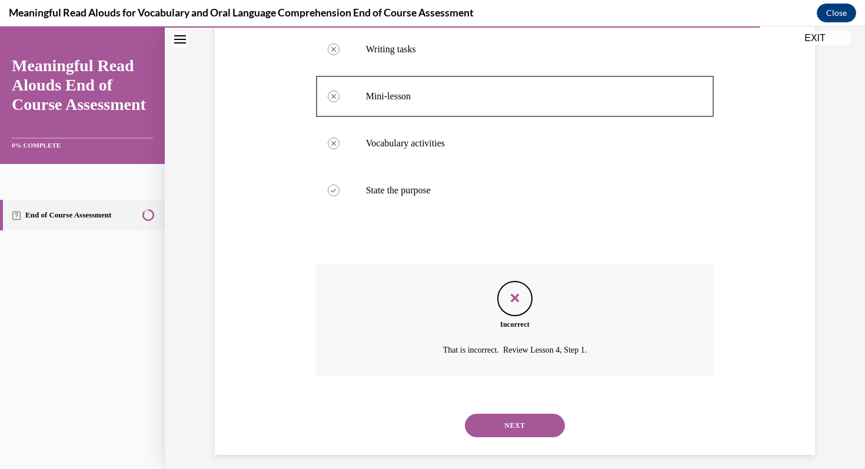
scroll to position [296, 0]
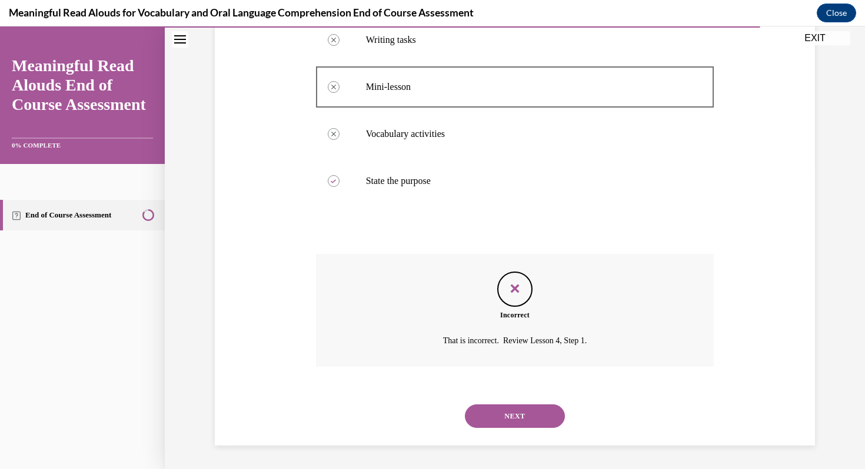
click at [530, 408] on button "NEXT" at bounding box center [515, 417] width 100 height 24
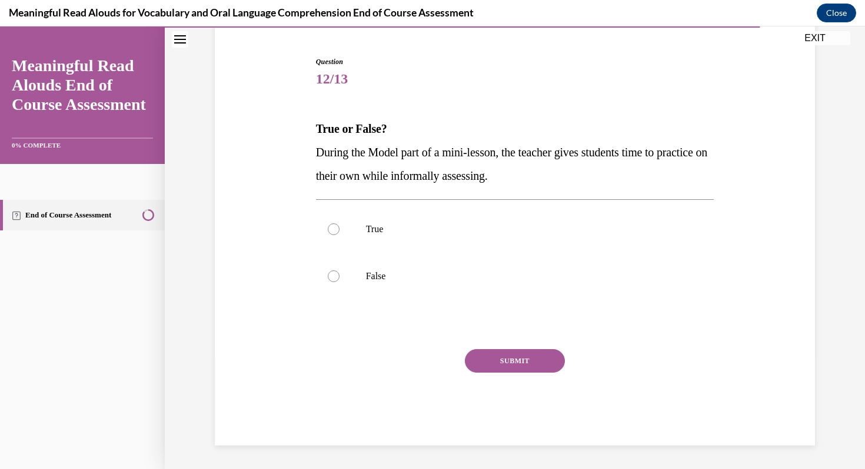
scroll to position [107, 0]
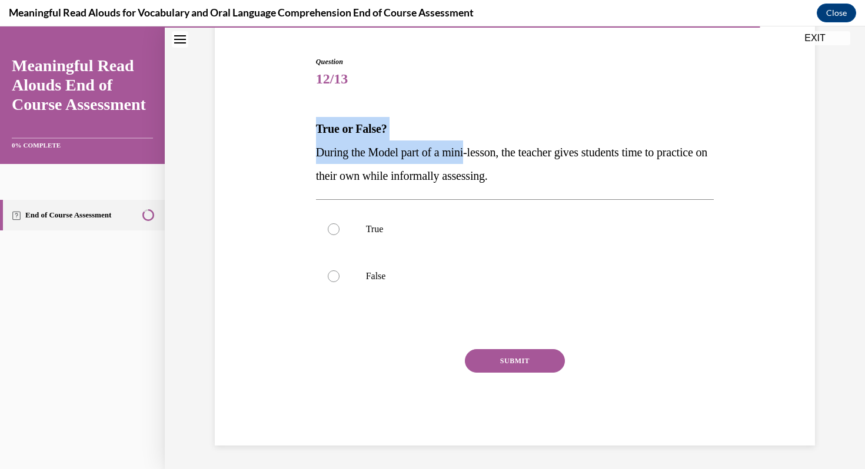
drag, startPoint x: 316, startPoint y: 125, endPoint x: 475, endPoint y: 163, distance: 162.8
click at [475, 163] on div "True or False? During the Model part of a mini-lesson, the teacher gives studen…" at bounding box center [515, 152] width 398 height 71
click at [297, 133] on div "Question 12/13 True or False? During the Model part of a mini-lesson, the teach…" at bounding box center [515, 233] width 606 height 425
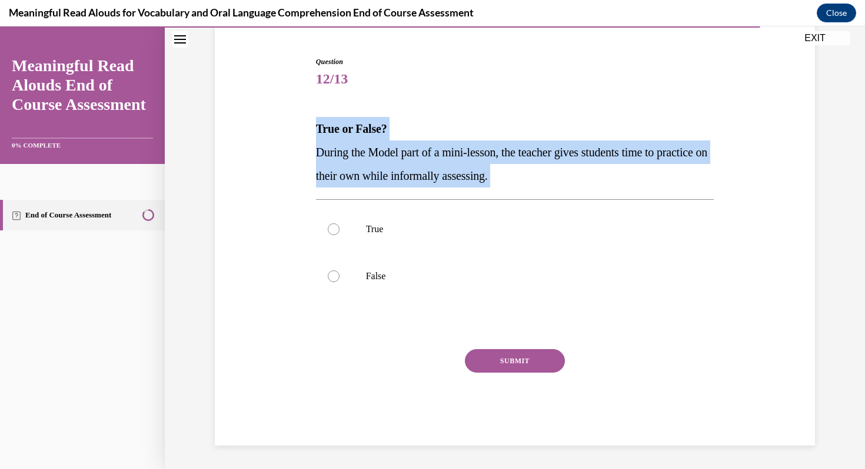
drag, startPoint x: 314, startPoint y: 128, endPoint x: 573, endPoint y: 193, distance: 267.3
click at [573, 193] on div "Question 12/13 True or False? During the Model part of a mini-lesson, the teach…" at bounding box center [515, 242] width 404 height 407
copy div "True or False? During the Model part of a mini-lesson, the teacher gives studen…"
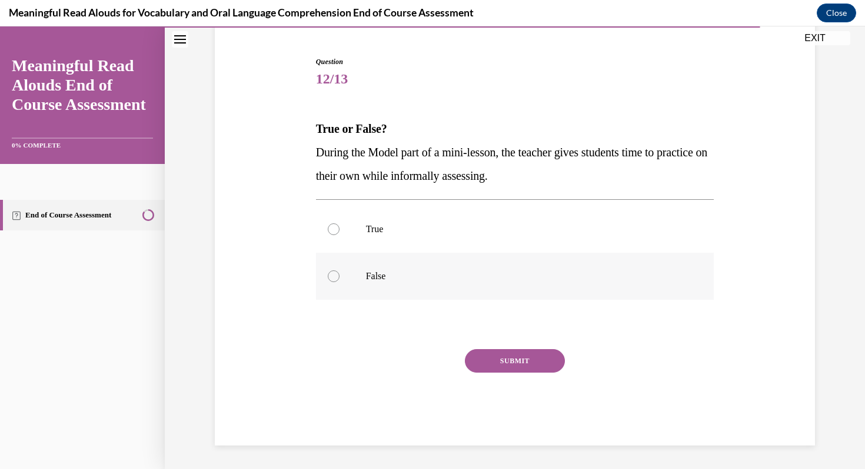
click at [368, 275] on p "False" at bounding box center [525, 277] width 319 height 12
click at [339, 275] on input "False" at bounding box center [334, 277] width 12 height 12
radio input "true"
click at [538, 365] on button "SUBMIT" at bounding box center [515, 361] width 100 height 24
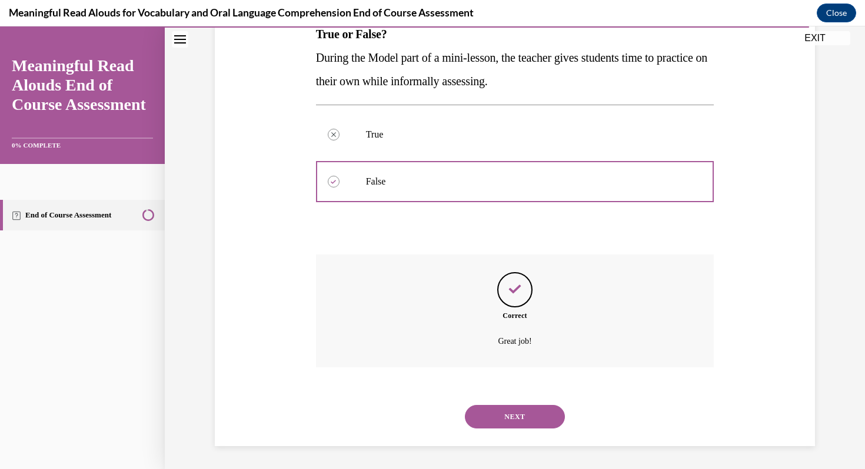
scroll to position [202, 0]
click at [523, 414] on button "NEXT" at bounding box center [515, 417] width 100 height 24
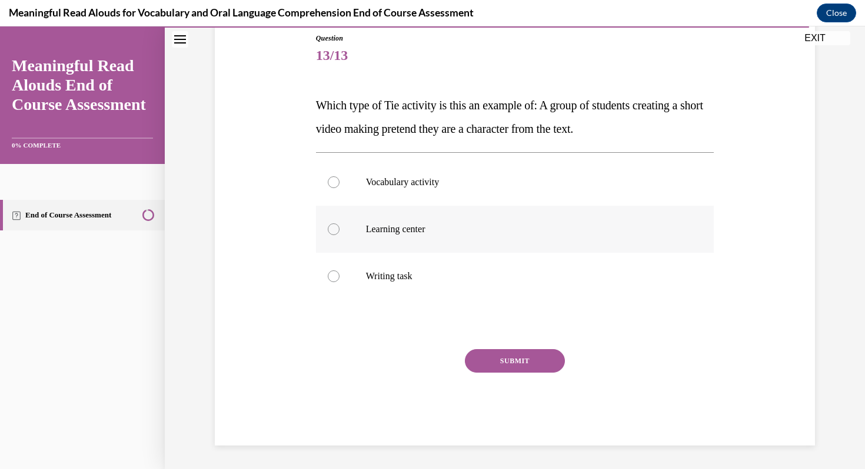
click at [418, 232] on p "Learning center" at bounding box center [525, 229] width 319 height 12
click at [339, 232] on input "Learning center" at bounding box center [334, 229] width 12 height 12
radio input "true"
click at [513, 351] on button "SUBMIT" at bounding box center [515, 361] width 100 height 24
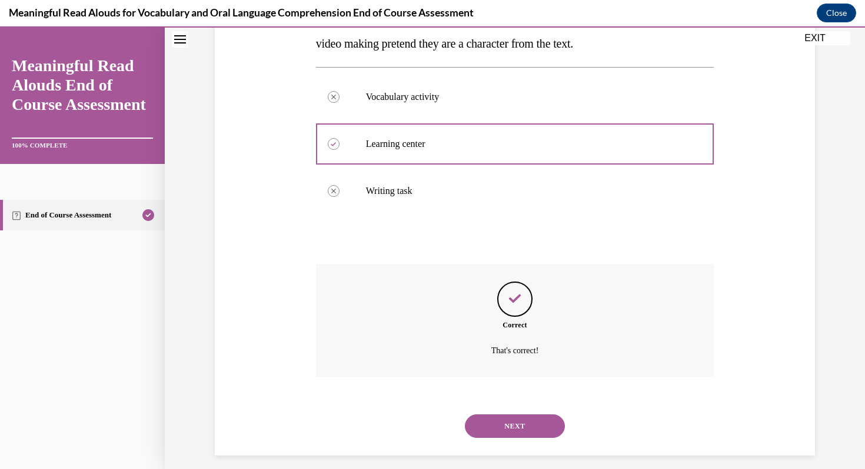
scroll to position [226, 0]
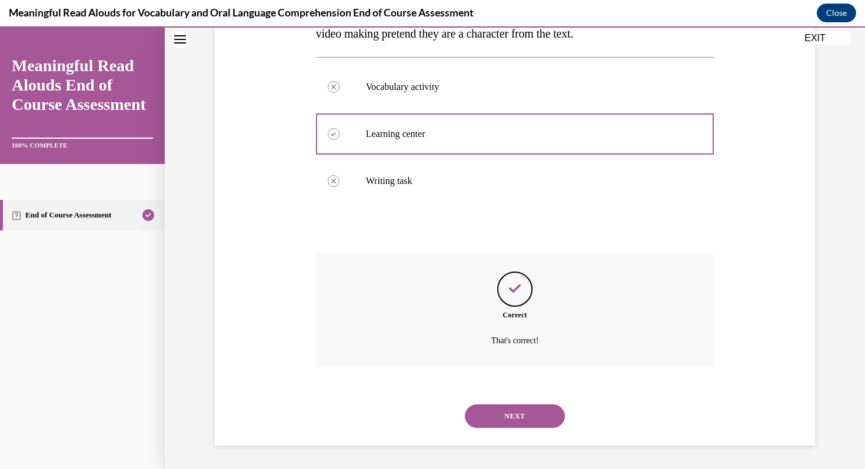
click at [519, 420] on button "NEXT" at bounding box center [515, 417] width 100 height 24
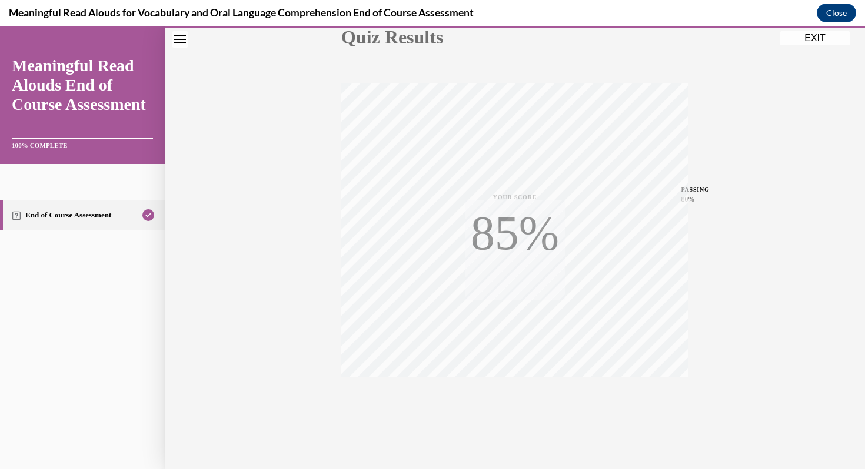
scroll to position [160, 0]
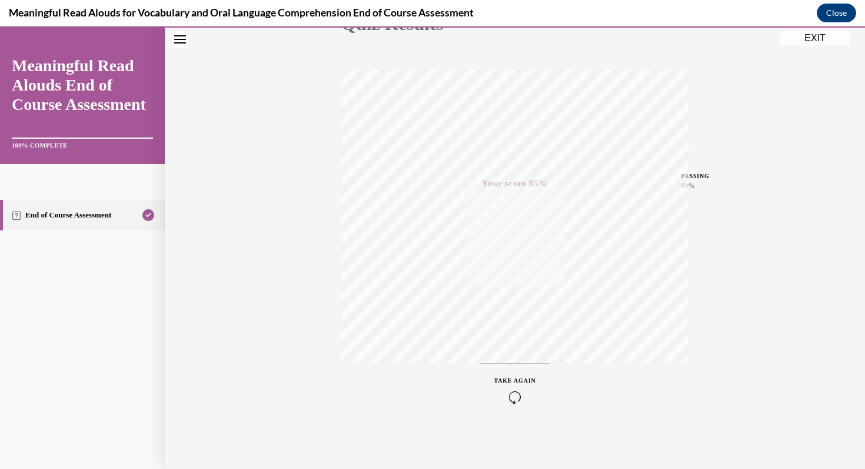
click at [810, 35] on button "EXIT" at bounding box center [814, 38] width 71 height 14
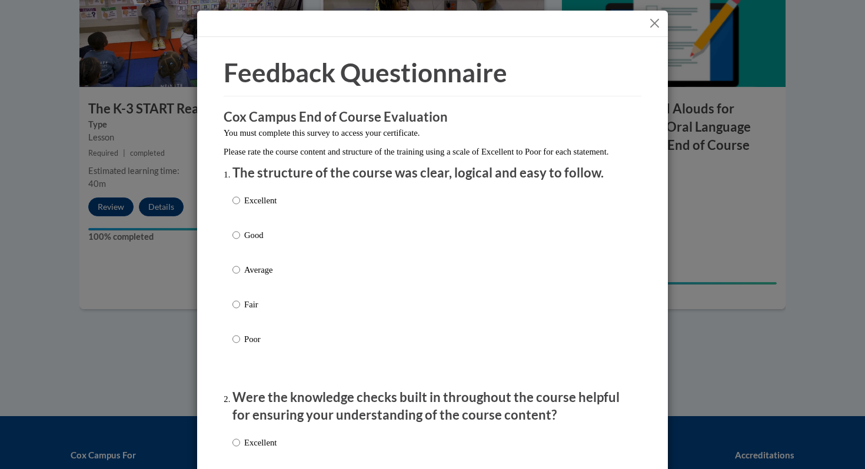
click at [245, 242] on p "Good" at bounding box center [260, 235] width 32 height 13
click at [240, 242] on input "Good" at bounding box center [236, 235] width 8 height 13
radio input "true"
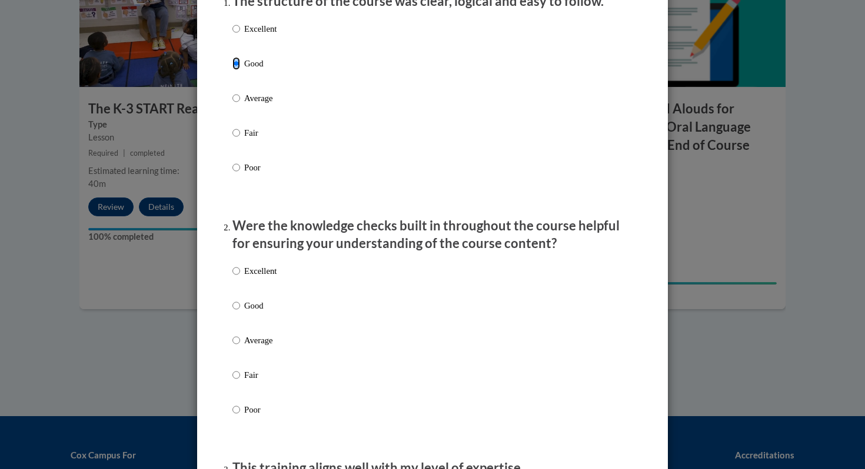
scroll to position [176, 0]
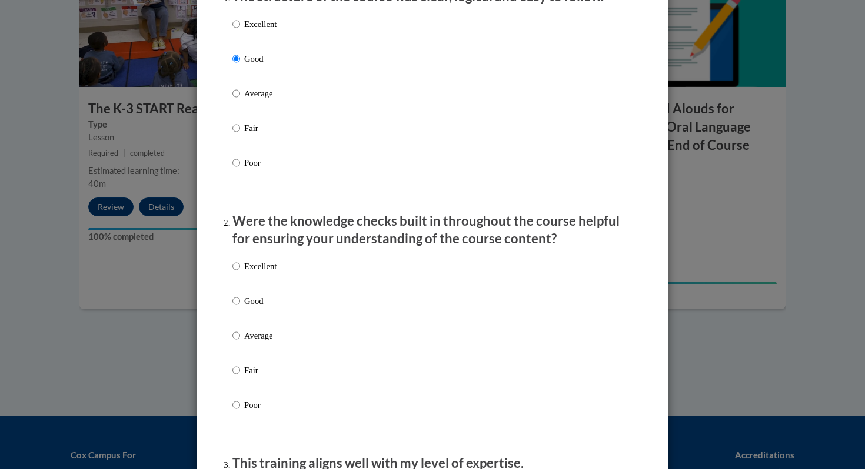
click at [248, 308] on p "Good" at bounding box center [260, 301] width 32 height 13
click at [240, 308] on input "Good" at bounding box center [236, 301] width 8 height 13
radio input "true"
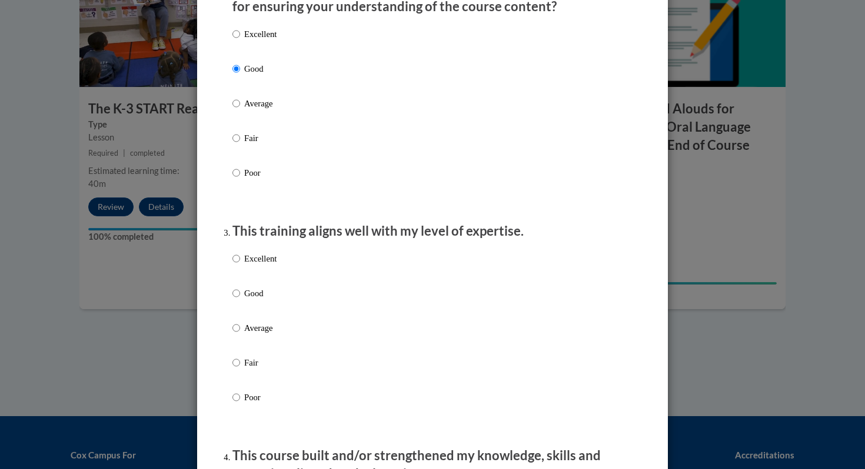
click at [248, 300] on p "Good" at bounding box center [260, 293] width 32 height 13
click at [240, 300] on input "Good" at bounding box center [236, 293] width 8 height 13
radio input "true"
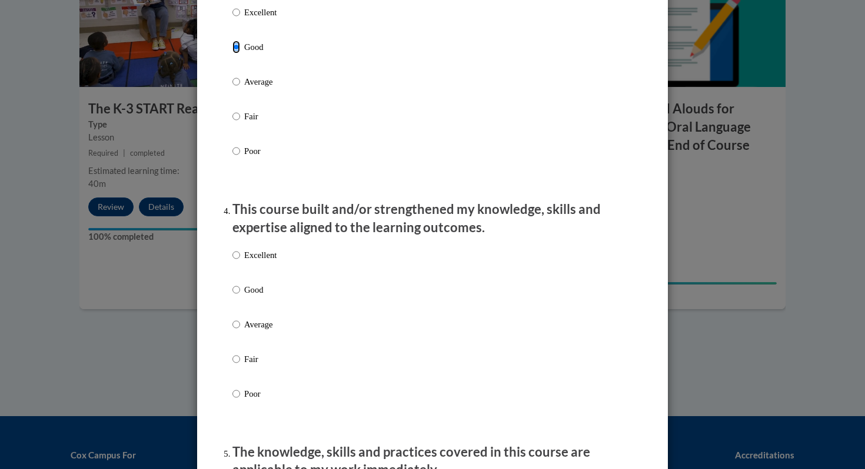
scroll to position [680, 0]
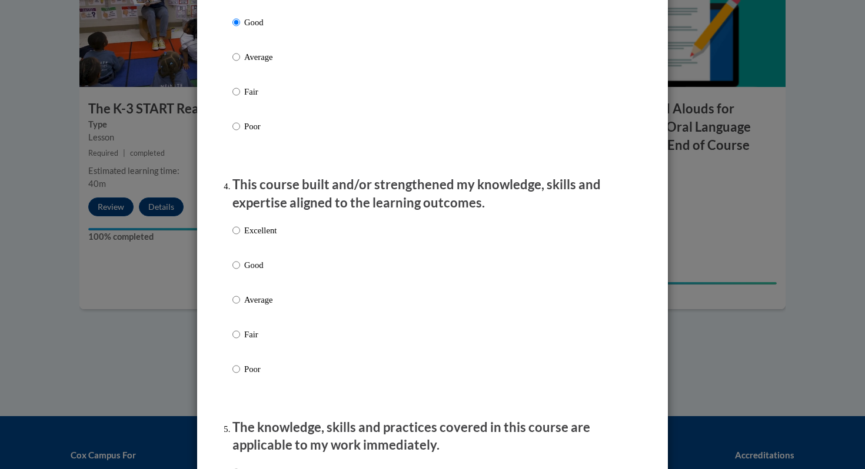
click at [253, 272] on p "Good" at bounding box center [260, 265] width 32 height 13
click at [240, 272] on input "Good" at bounding box center [236, 265] width 8 height 13
radio input "true"
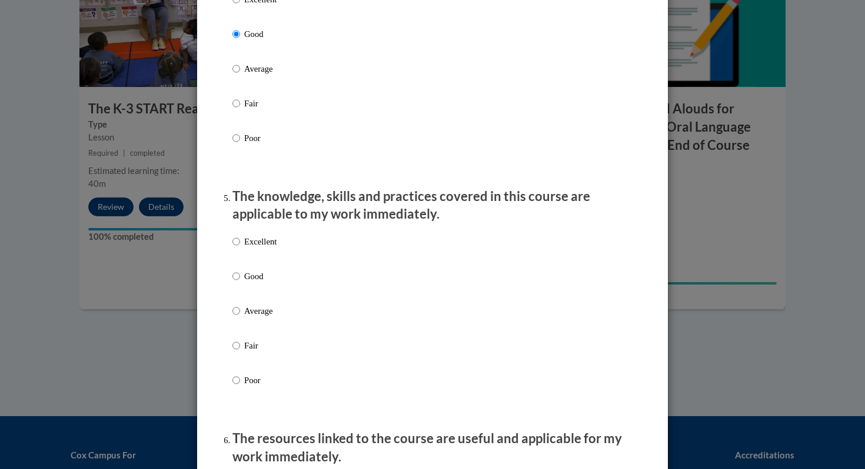
click at [253, 283] on p "Good" at bounding box center [260, 276] width 32 height 13
click at [240, 283] on input "Good" at bounding box center [236, 276] width 8 height 13
radio input "true"
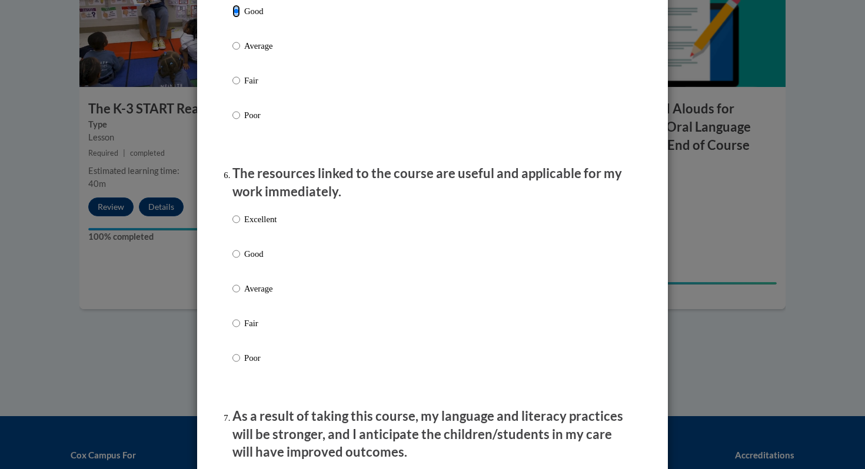
scroll to position [1179, 0]
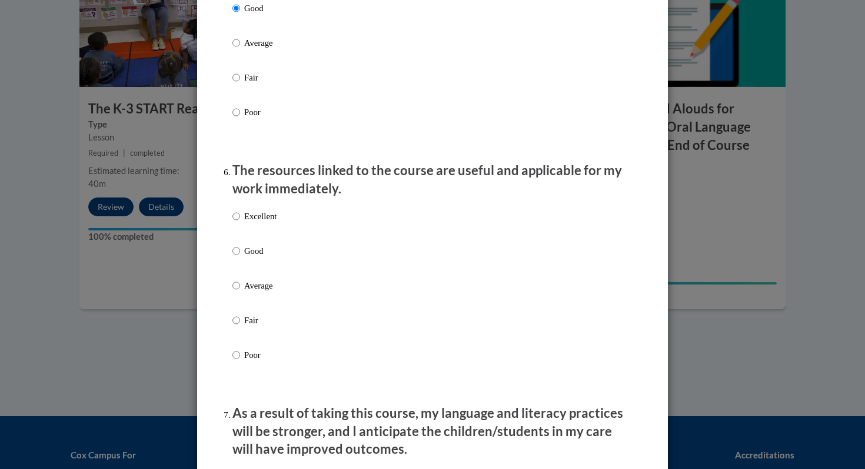
click at [257, 258] on p "Good" at bounding box center [260, 251] width 32 height 13
click at [240, 258] on input "Good" at bounding box center [236, 251] width 8 height 13
radio input "true"
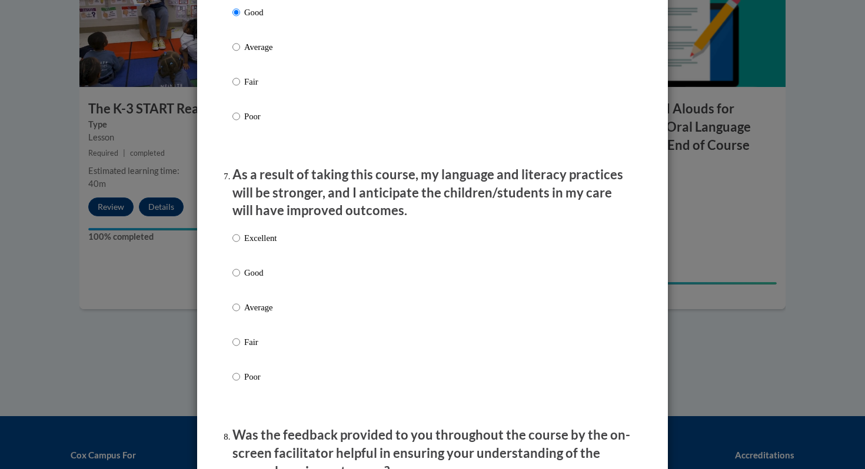
click at [258, 279] on p "Good" at bounding box center [260, 272] width 32 height 13
click at [240, 279] on input "Good" at bounding box center [236, 272] width 8 height 13
radio input "true"
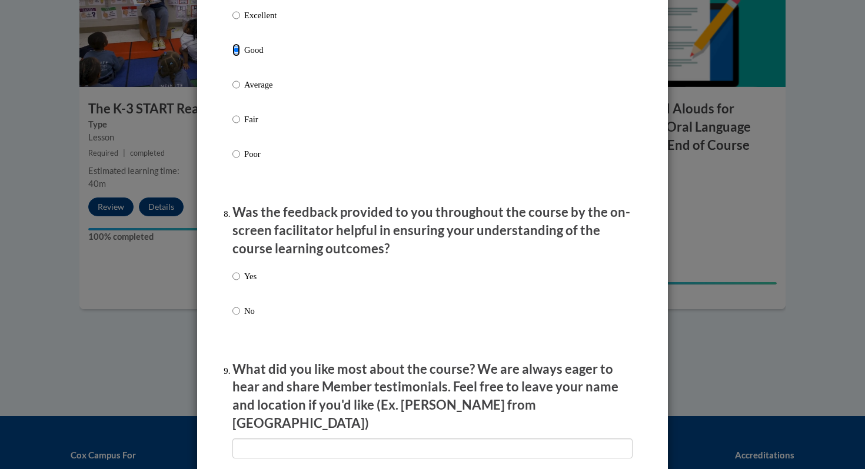
scroll to position [1672, 0]
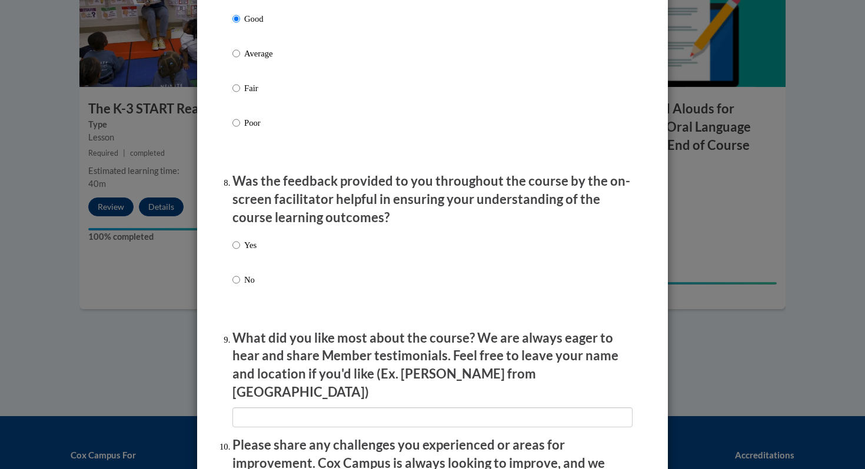
click at [244, 249] on div "Yes No" at bounding box center [244, 272] width 24 height 78
click at [242, 261] on label "Yes" at bounding box center [244, 255] width 24 height 32
click at [240, 252] on input "Yes" at bounding box center [236, 245] width 8 height 13
radio input "true"
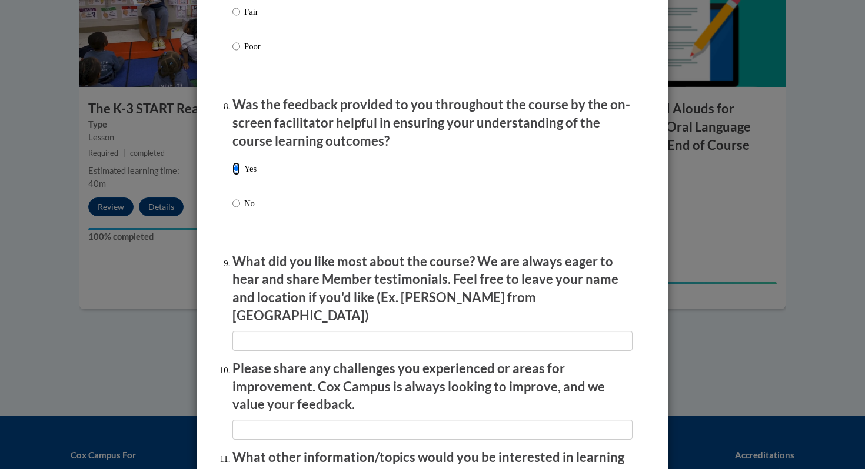
scroll to position [1977, 0]
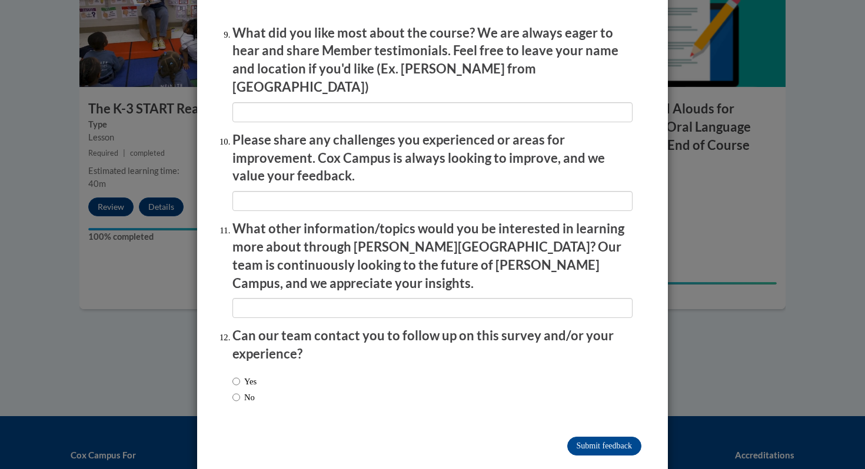
click at [243, 391] on label "No" at bounding box center [243, 397] width 22 height 13
click at [240, 391] on input "No" at bounding box center [236, 397] width 8 height 13
radio input "true"
click at [616, 437] on input "Submit feedback" at bounding box center [604, 446] width 74 height 19
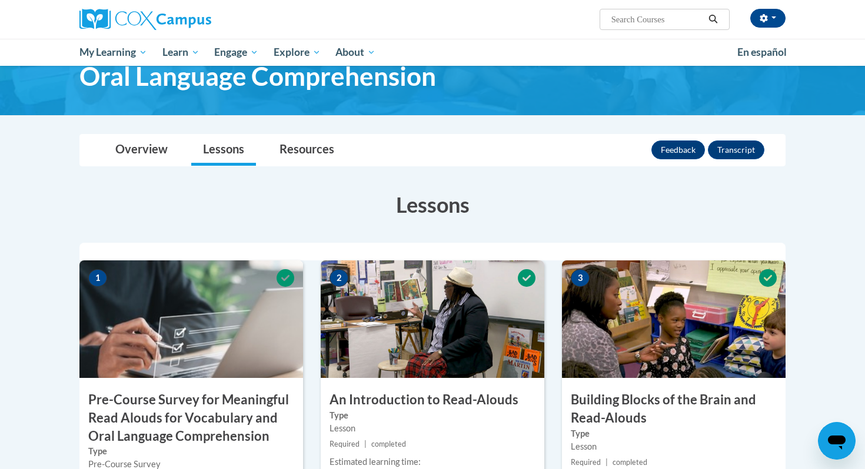
scroll to position [0, 0]
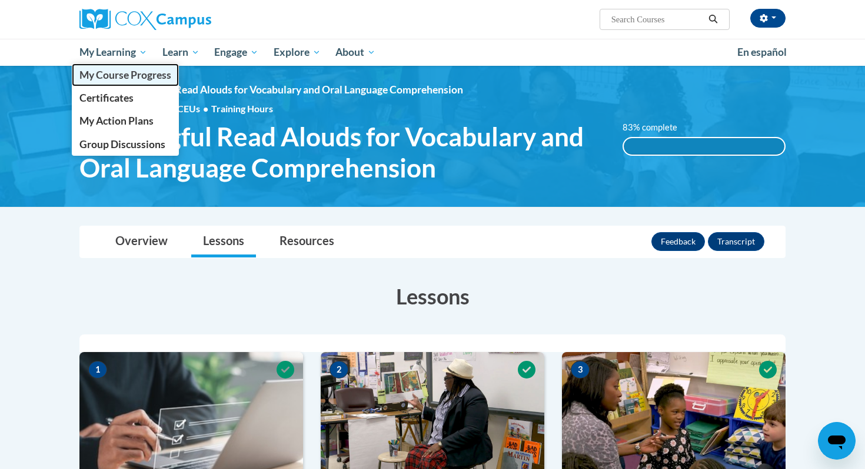
click at [134, 76] on span "My Course Progress" at bounding box center [125, 75] width 92 height 12
